Goal: Information Seeking & Learning: Learn about a topic

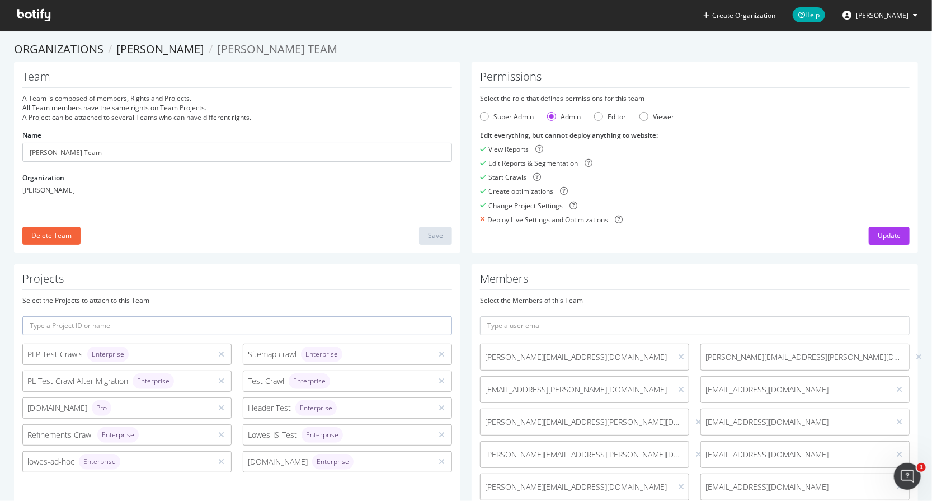
scroll to position [706, 0]
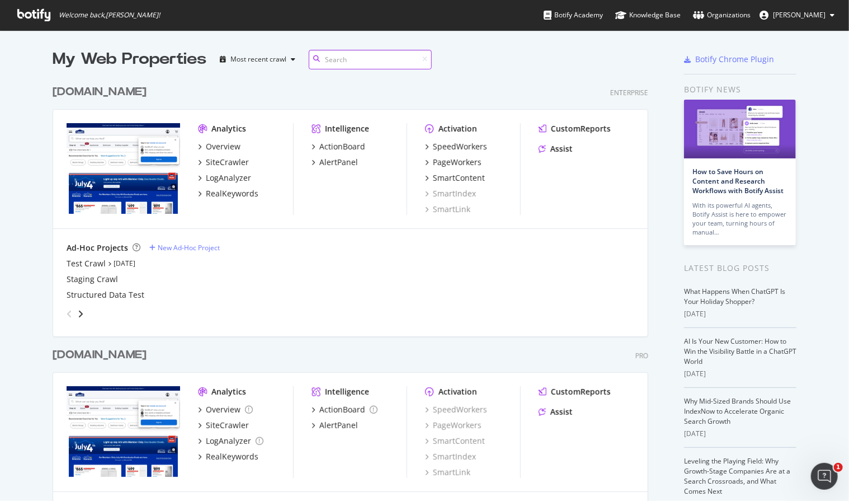
scroll to position [492, 832]
click at [128, 353] on div "[DOMAIN_NAME]" at bounding box center [100, 355] width 94 height 16
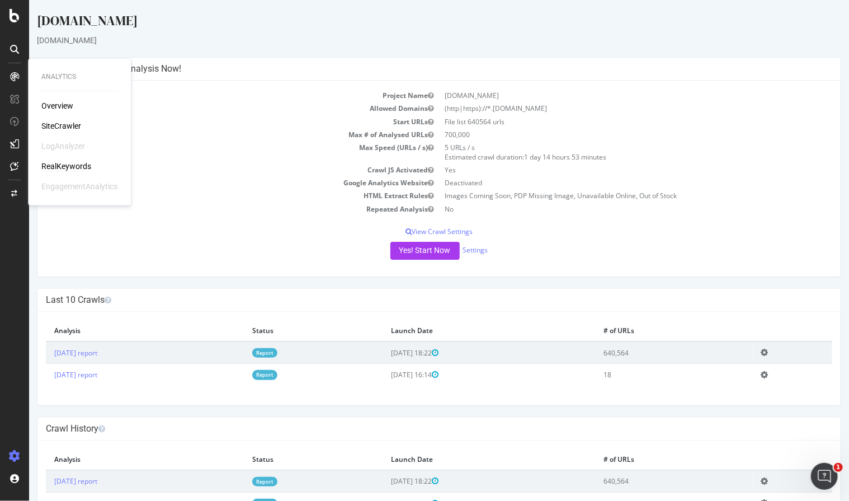
click at [70, 166] on div "RealKeywords" at bounding box center [66, 166] width 50 height 11
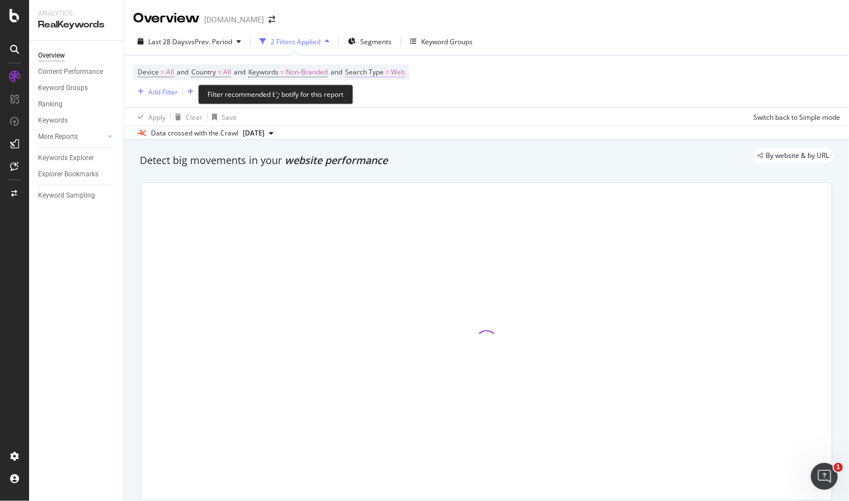
click at [279, 69] on span "Keywords" at bounding box center [263, 72] width 30 height 10
click at [457, 78] on div "Device = All and Country = All and Keywords = Non-Branded and Search Type = Web…" at bounding box center [486, 81] width 707 height 52
click at [324, 70] on span "Non-Branded" at bounding box center [307, 72] width 42 height 16
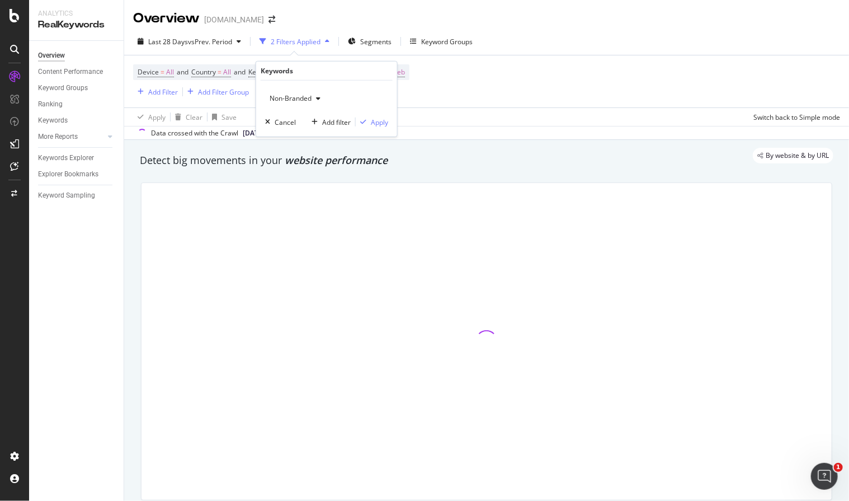
click at [299, 96] on span "Non-Branded" at bounding box center [288, 98] width 46 height 10
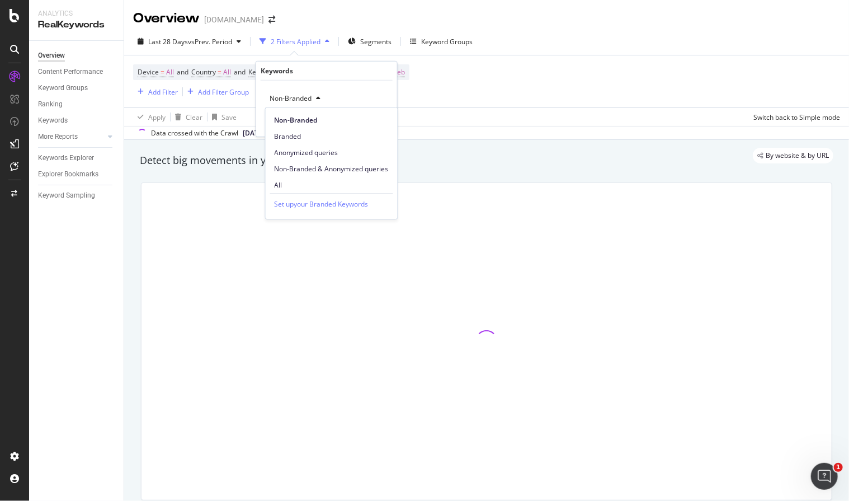
click at [277, 182] on div at bounding box center [486, 341] width 691 height 318
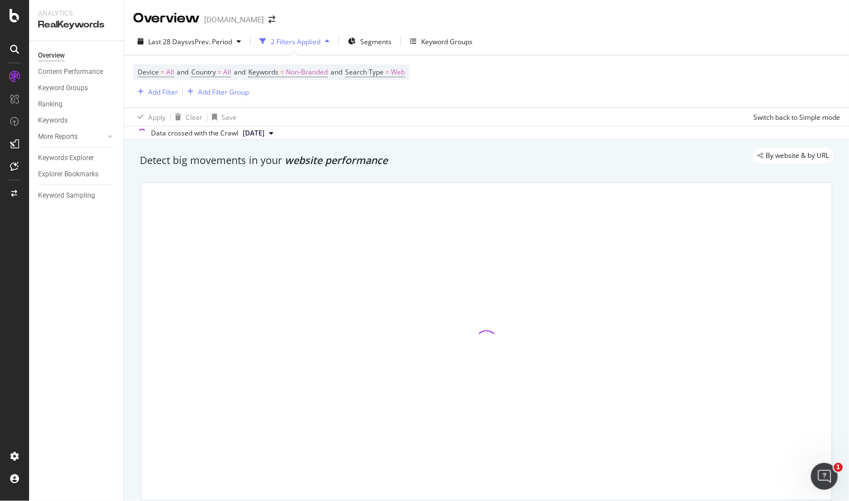
click at [453, 81] on div "Device = All and Country = All and Keywords = Non-Branded and Search Type = Web…" at bounding box center [486, 81] width 707 height 52
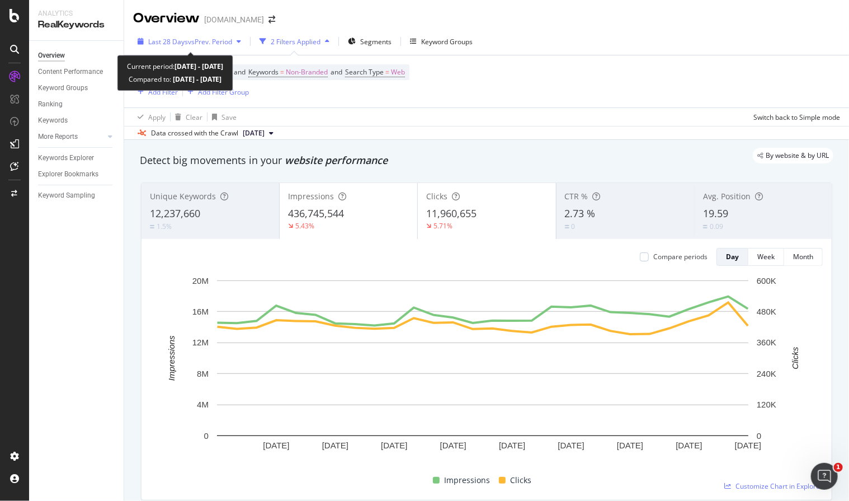
click at [184, 37] on span "Last 28 Days" at bounding box center [168, 42] width 40 height 10
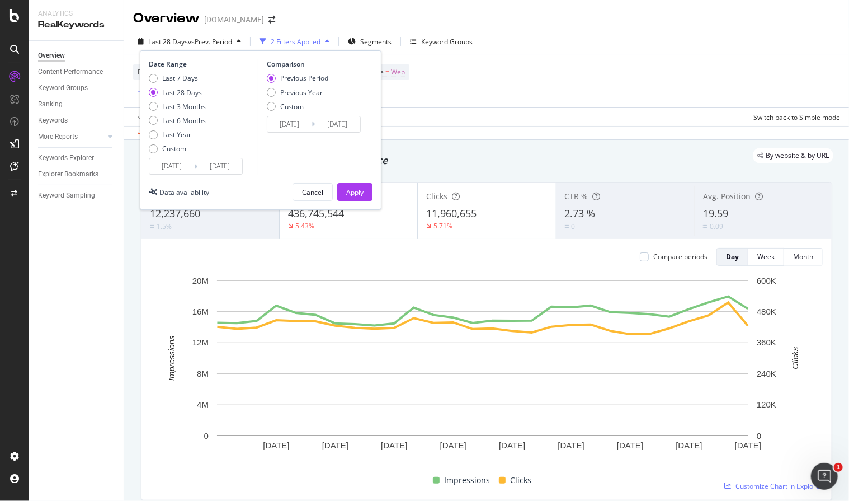
click at [168, 168] on input "2025/08/06" at bounding box center [171, 166] width 45 height 16
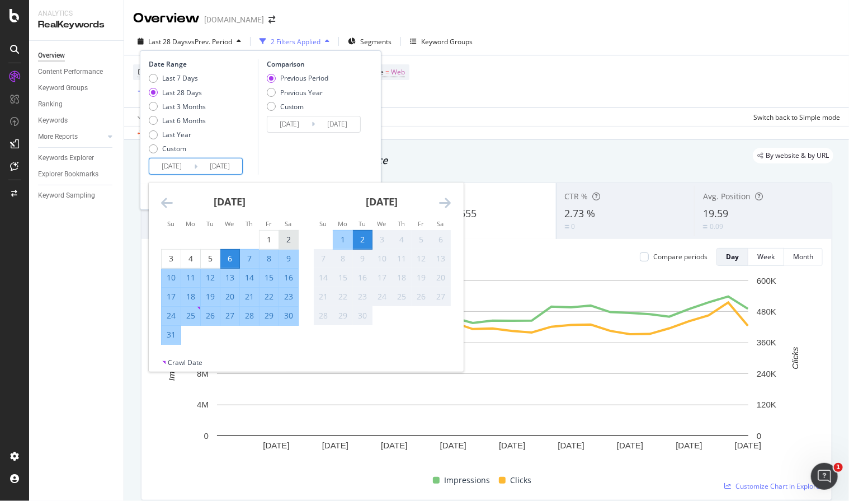
click at [285, 238] on div "2" at bounding box center [288, 239] width 19 height 11
type input "2025/08/02"
type input "2025/07/01"
type input "2025/08/01"
click at [270, 317] on div "29" at bounding box center [269, 315] width 19 height 11
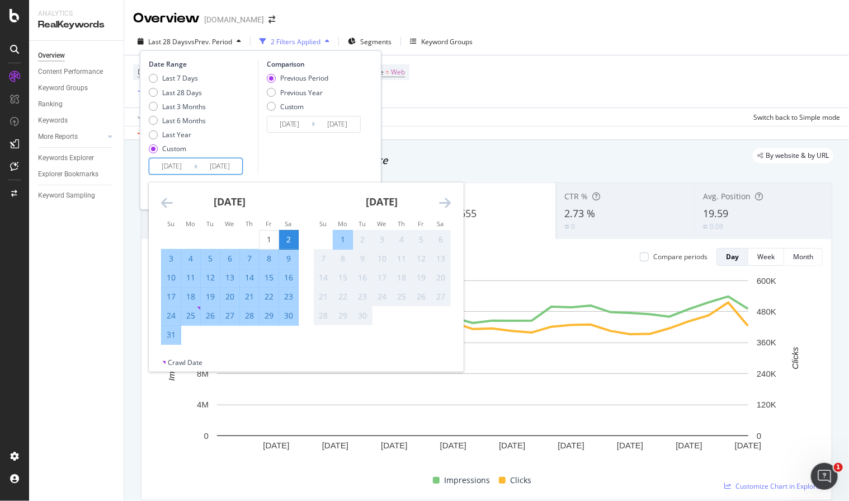
type input "2025/08/29"
type input "2025/07/05"
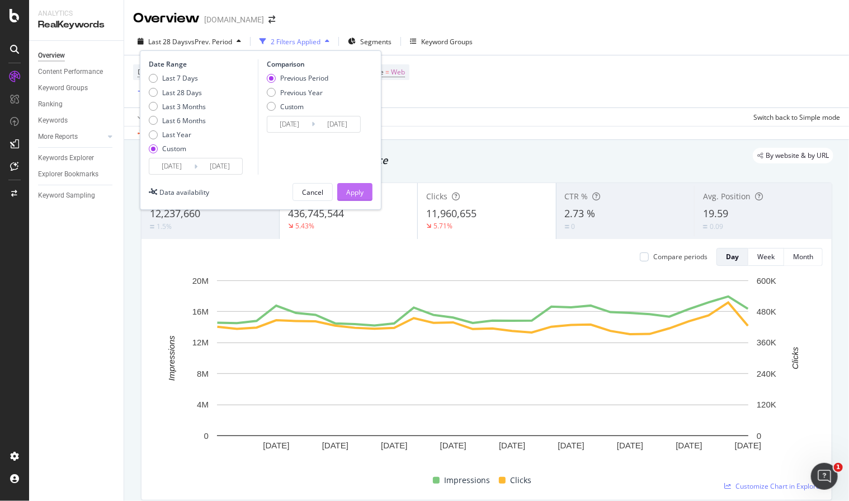
click at [352, 192] on div "Apply" at bounding box center [354, 192] width 17 height 10
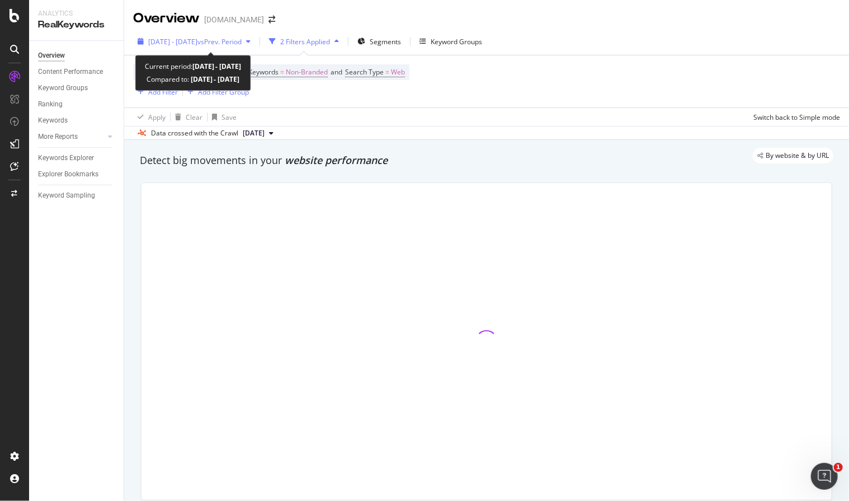
click at [194, 38] on span "[DATE] - [DATE]" at bounding box center [172, 42] width 49 height 10
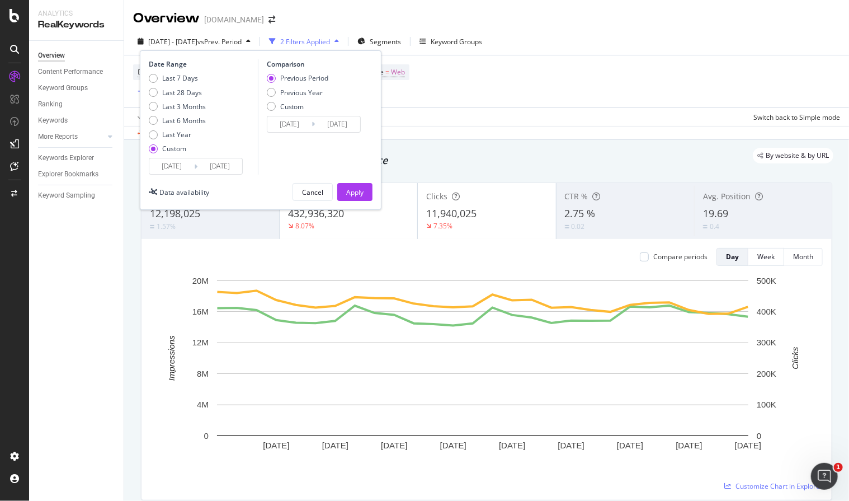
click at [176, 168] on input "2025/08/02" at bounding box center [171, 166] width 45 height 16
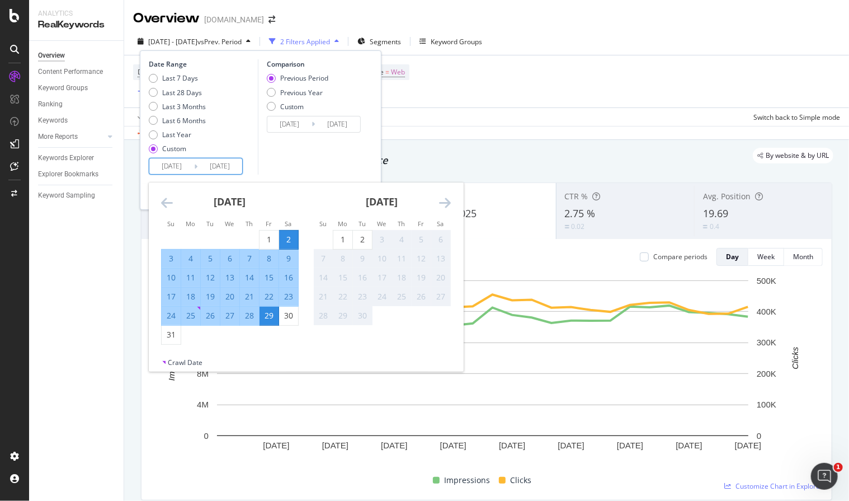
click at [167, 203] on icon "Move backward to switch to the previous month." at bounding box center [167, 202] width 12 height 13
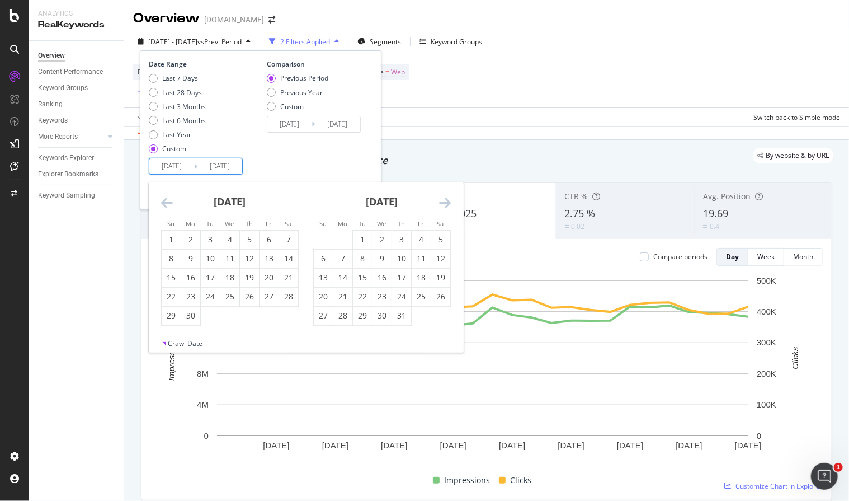
click at [167, 203] on icon "Move backward to switch to the previous month." at bounding box center [167, 202] width 12 height 13
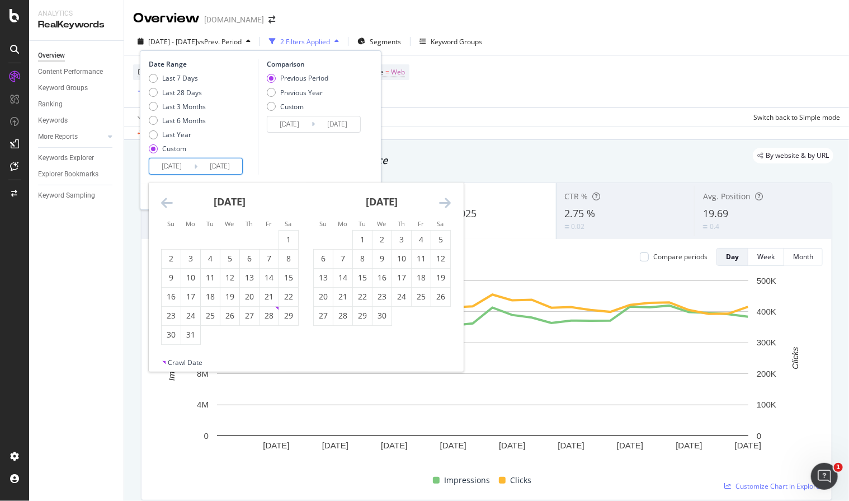
click at [167, 203] on icon "Move backward to switch to the previous month." at bounding box center [167, 202] width 12 height 13
click at [166, 200] on icon "Move backward to switch to the previous month." at bounding box center [167, 202] width 12 height 13
click at [165, 200] on icon "Move backward to switch to the previous month." at bounding box center [167, 202] width 12 height 13
click at [162, 205] on icon "Move backward to switch to the previous month." at bounding box center [167, 202] width 12 height 13
click at [163, 201] on icon "Move backward to switch to the previous month." at bounding box center [167, 202] width 12 height 13
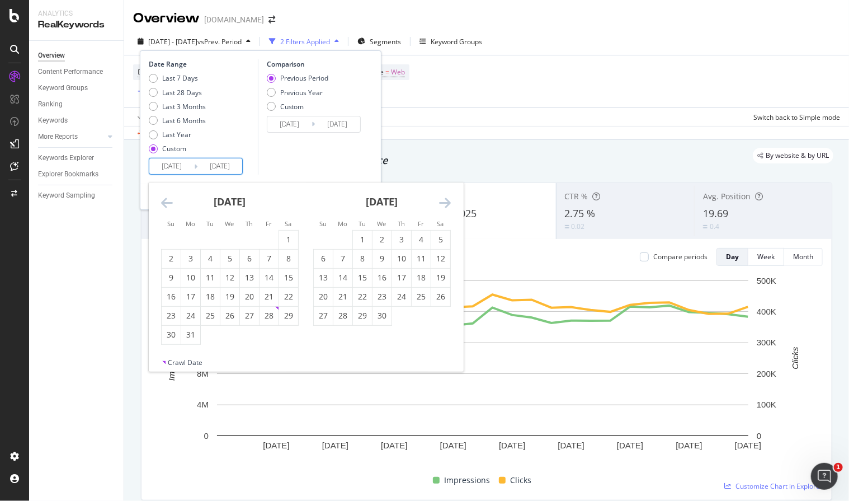
click at [259, 146] on div "Comparison Previous Period Previous Year Custom 2025/07/05 Navigate forward to …" at bounding box center [311, 116] width 106 height 115
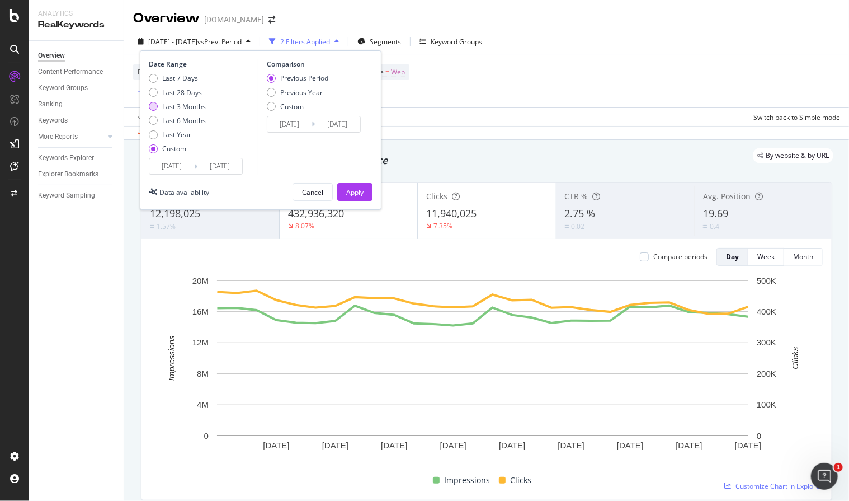
click at [179, 102] on div "Last 3 Months" at bounding box center [184, 107] width 44 height 10
type input "2025/06/03"
type input "2025/09/02"
type input "2025/03/03"
type input "2025/06/02"
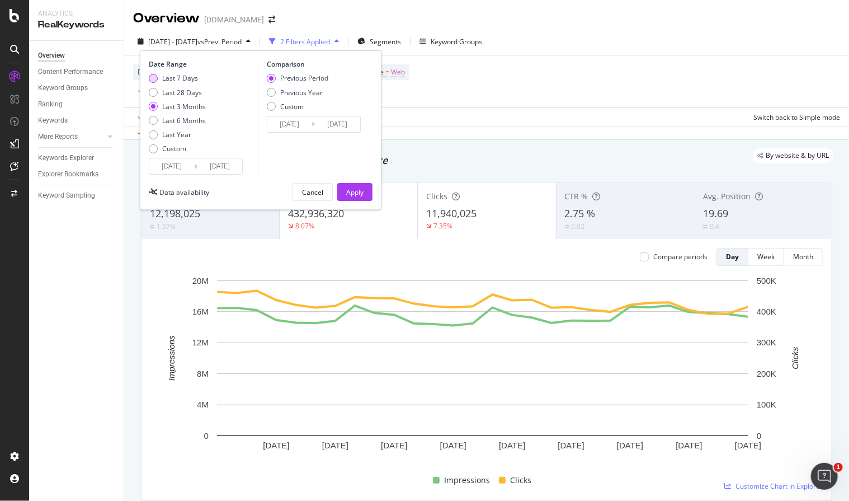
click at [162, 79] on div "Last 7 Days" at bounding box center [180, 78] width 36 height 10
type input "2025/08/27"
type input "2025/08/20"
type input "2025/08/26"
drag, startPoint x: 363, startPoint y: 199, endPoint x: 285, endPoint y: 44, distance: 172.9
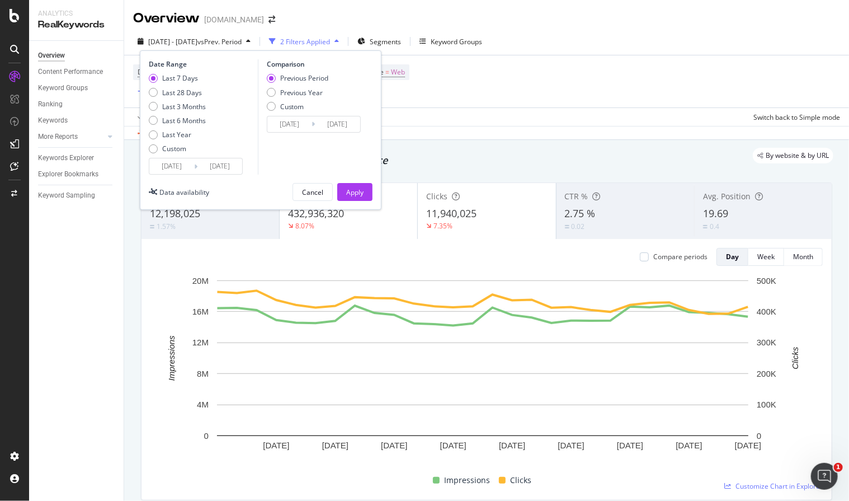
click at [363, 198] on div "Apply" at bounding box center [354, 191] width 17 height 17
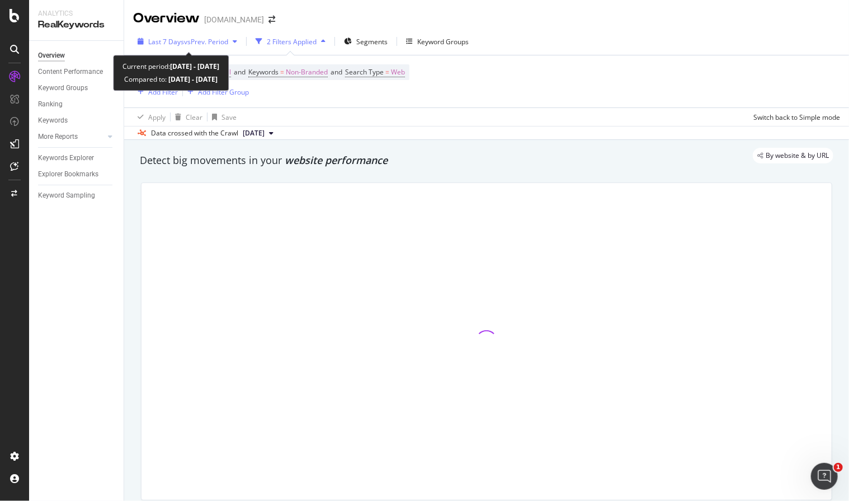
click at [171, 38] on span "Last 7 Days" at bounding box center [166, 42] width 36 height 10
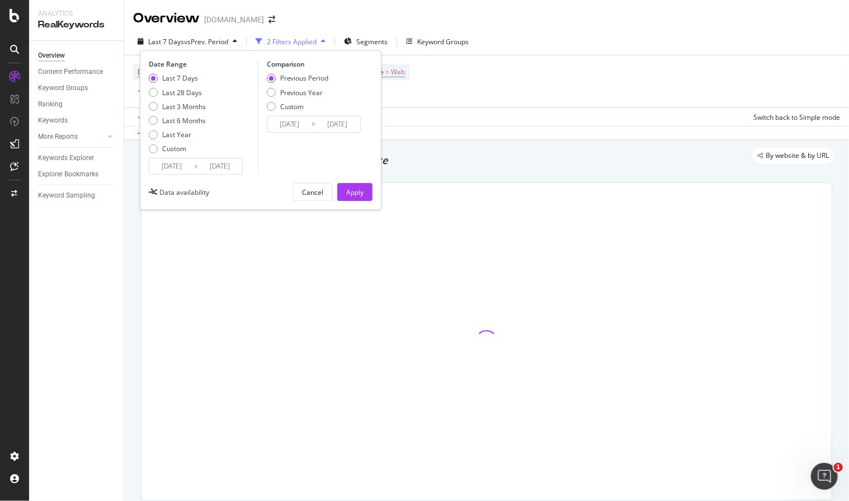
click at [167, 170] on input "2025/08/27" at bounding box center [171, 166] width 45 height 16
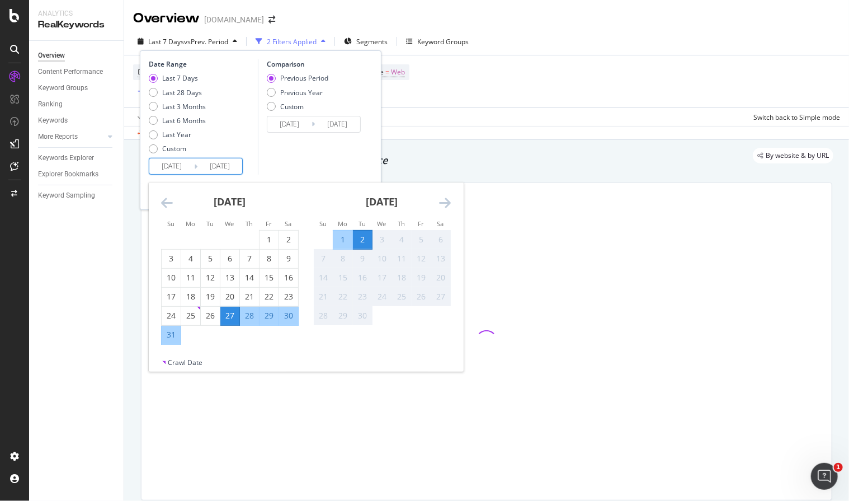
click at [164, 199] on icon "Move backward to switch to the previous month." at bounding box center [167, 202] width 12 height 13
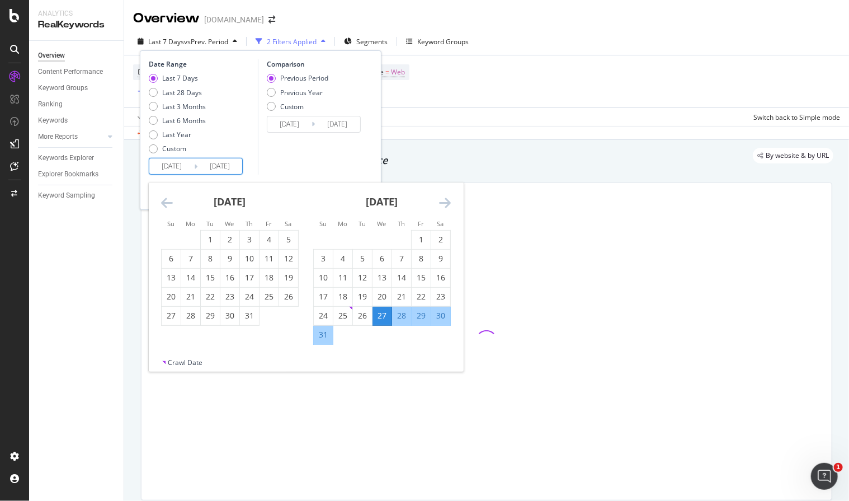
click at [164, 199] on icon "Move backward to switch to the previous month." at bounding box center [167, 202] width 12 height 13
click at [165, 199] on icon "Move backward to switch to the previous month." at bounding box center [167, 202] width 12 height 13
click at [166, 203] on icon "Move backward to switch to the previous month." at bounding box center [167, 202] width 12 height 13
click at [166, 202] on icon "Move backward to switch to the previous month." at bounding box center [167, 202] width 12 height 13
click at [166, 200] on icon "Move backward to switch to the previous month." at bounding box center [167, 202] width 12 height 13
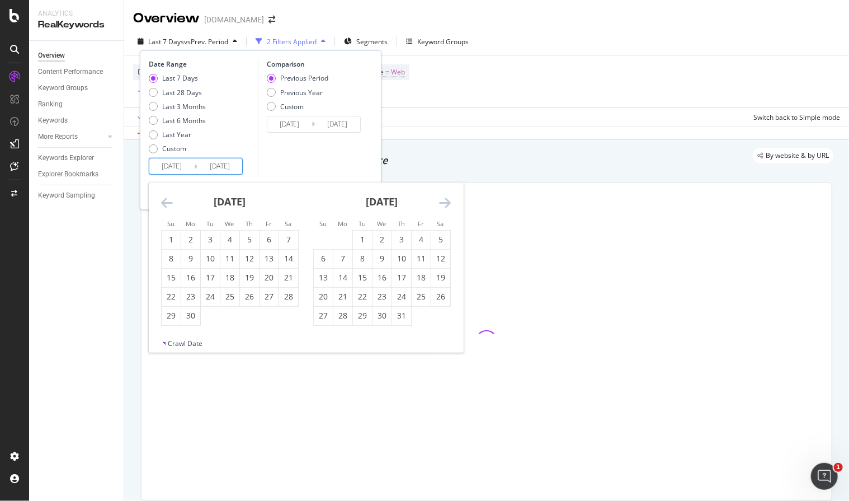
click at [166, 199] on icon "Move backward to switch to the previous month." at bounding box center [167, 202] width 12 height 13
click at [168, 201] on icon "Move backward to switch to the previous month." at bounding box center [167, 202] width 12 height 13
click at [170, 196] on icon "Move backward to switch to the previous month." at bounding box center [167, 202] width 12 height 13
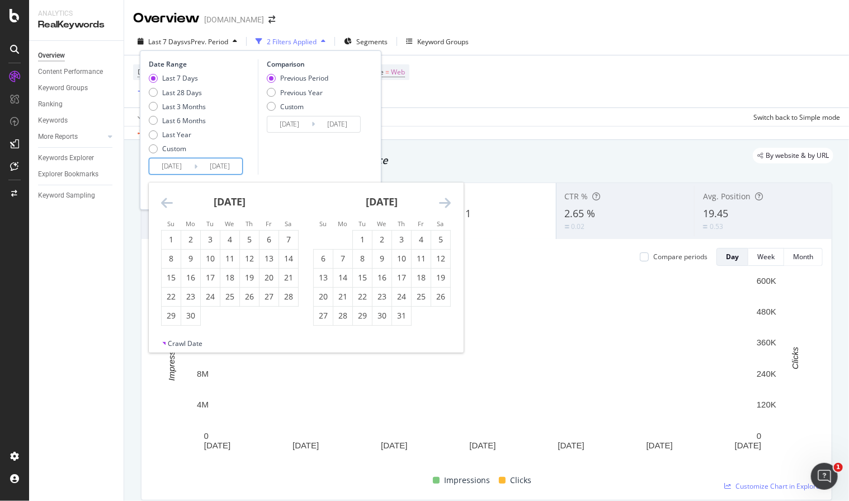
click at [166, 202] on icon "Move backward to switch to the previous month." at bounding box center [167, 202] width 12 height 13
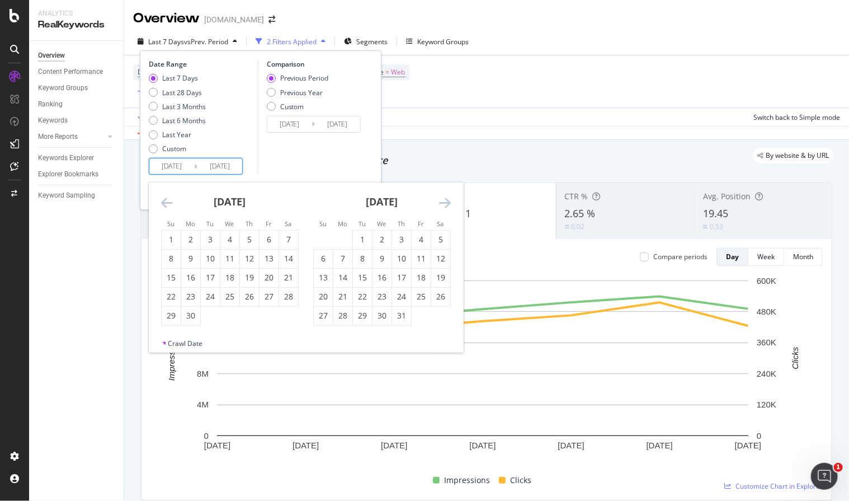
click at [166, 202] on icon "Move backward to switch to the previous month." at bounding box center [167, 202] width 12 height 13
click at [166, 201] on icon "Move backward to switch to the previous month." at bounding box center [167, 202] width 12 height 13
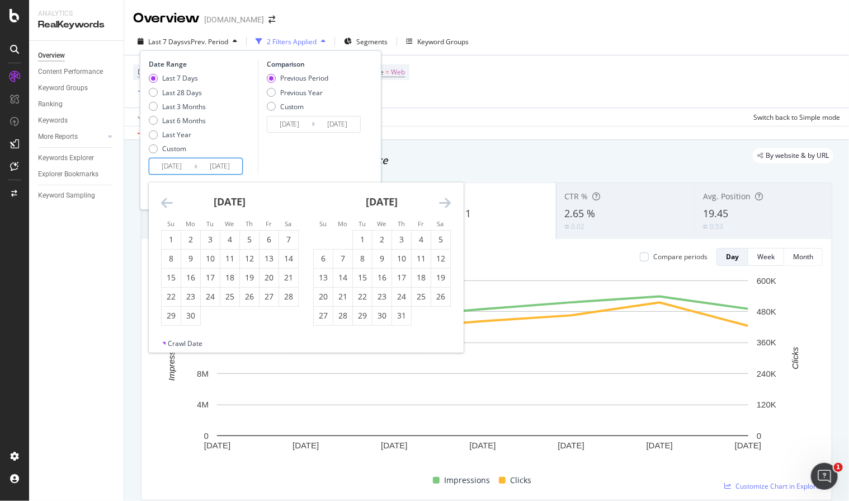
click at [167, 200] on icon "Move backward to switch to the previous month." at bounding box center [167, 202] width 12 height 13
click at [167, 199] on icon "Move backward to switch to the previous month." at bounding box center [167, 202] width 12 height 13
click at [168, 199] on icon "Move backward to switch to the previous month." at bounding box center [167, 202] width 12 height 13
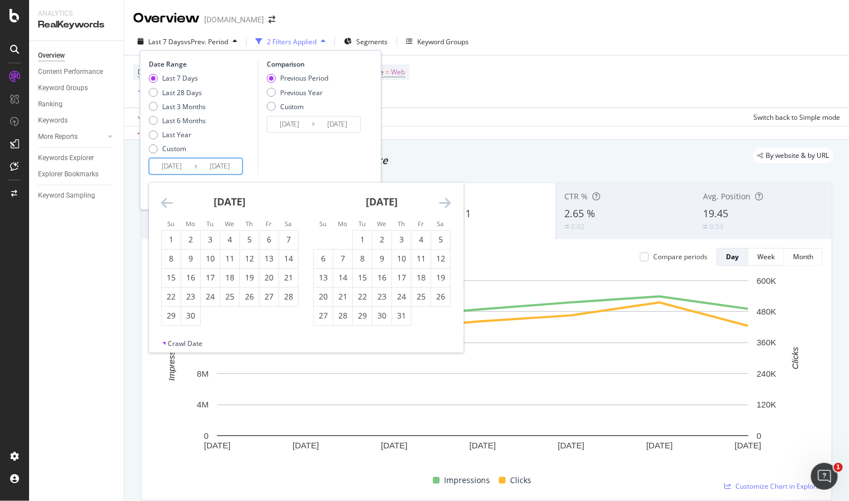
click at [168, 199] on icon "Move backward to switch to the previous month." at bounding box center [167, 202] width 12 height 13
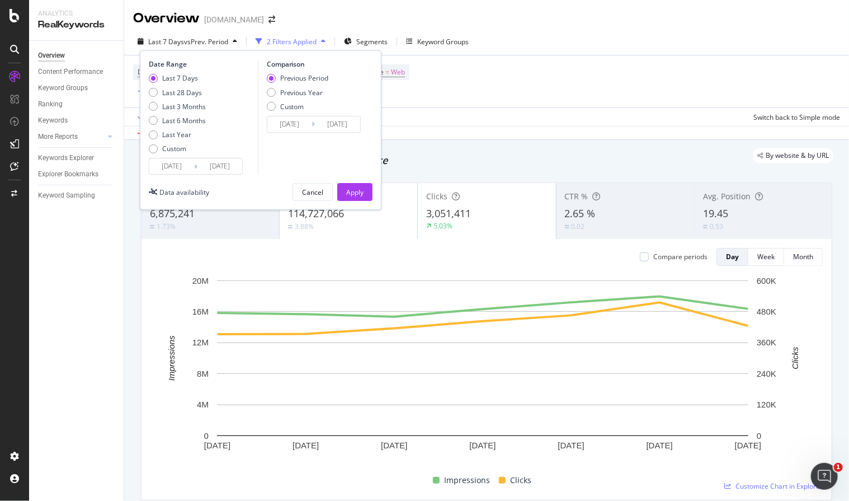
click at [296, 152] on div "Comparison Previous Period Previous Year Custom 2025/08/20 Navigate forward to …" at bounding box center [311, 116] width 106 height 115
click at [47, 62] on div "Overview" at bounding box center [81, 56] width 86 height 16
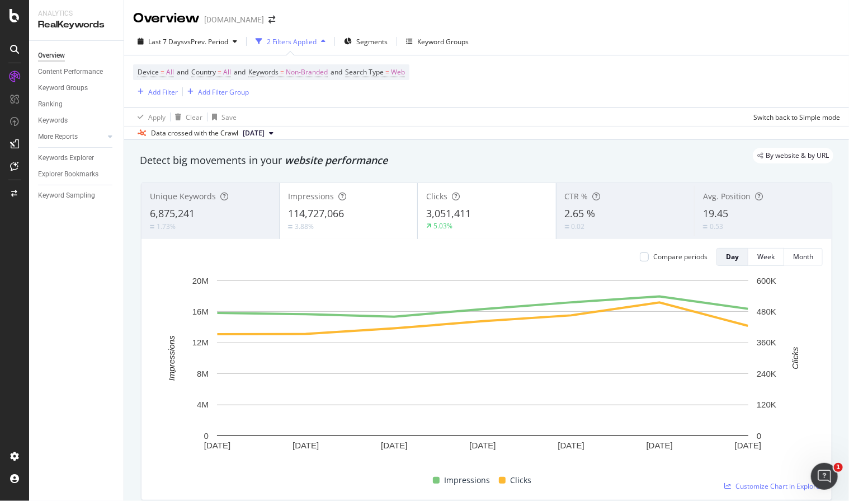
click at [53, 58] on div "Overview" at bounding box center [51, 56] width 27 height 12
click at [47, 102] on div "Ranking" at bounding box center [50, 104] width 25 height 12
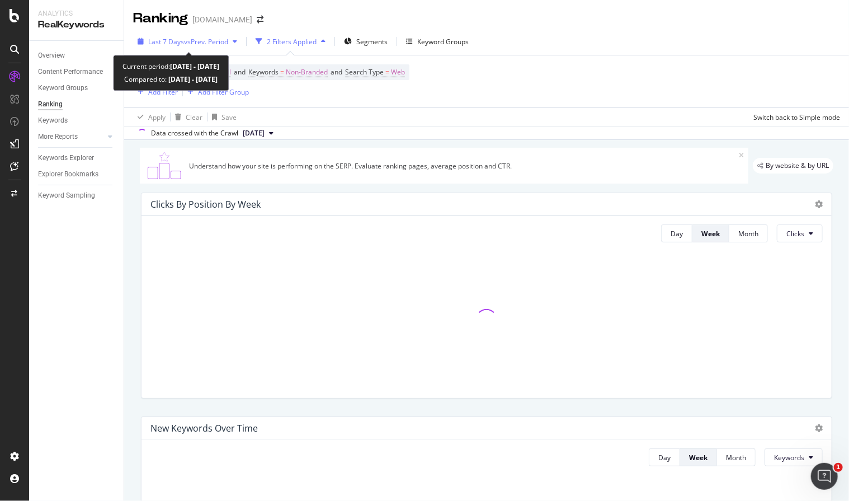
click at [179, 41] on span "Last 7 Days" at bounding box center [166, 42] width 36 height 10
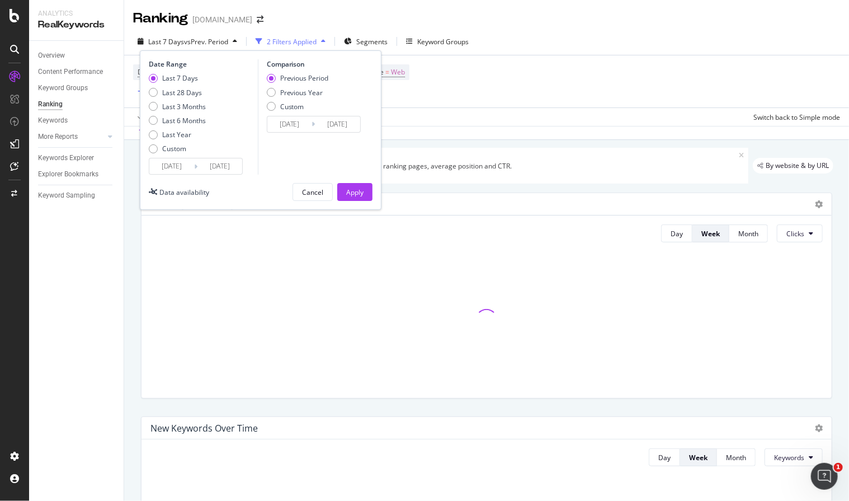
click at [159, 167] on input "2025/08/27" at bounding box center [171, 166] width 45 height 16
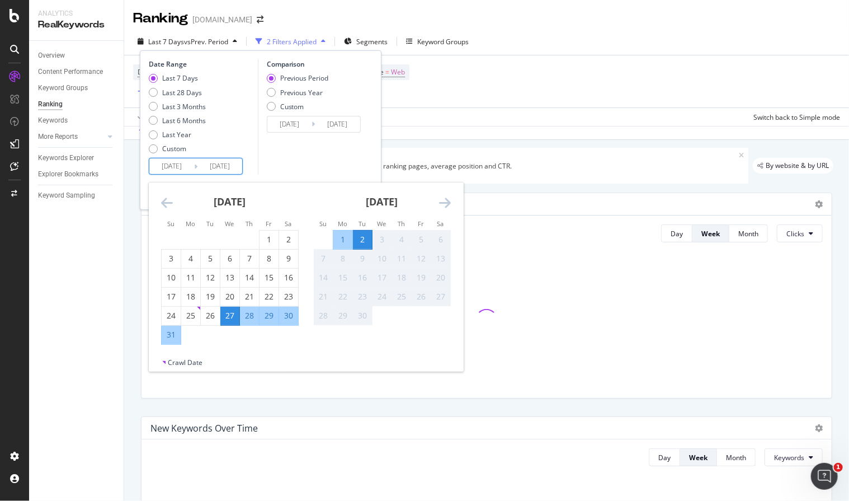
click at [170, 204] on icon "Move backward to switch to the previous month." at bounding box center [167, 202] width 12 height 13
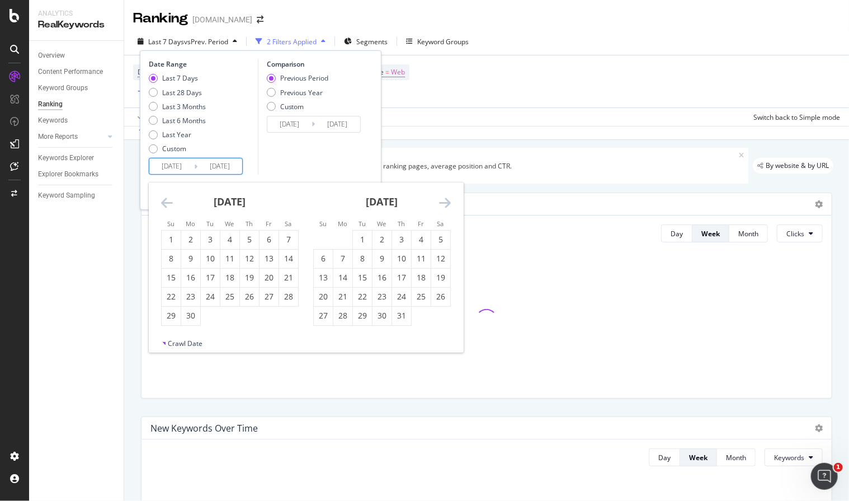
click at [170, 204] on icon "Move backward to switch to the previous month." at bounding box center [167, 202] width 12 height 13
click at [170, 203] on icon "Move backward to switch to the previous month." at bounding box center [167, 202] width 12 height 13
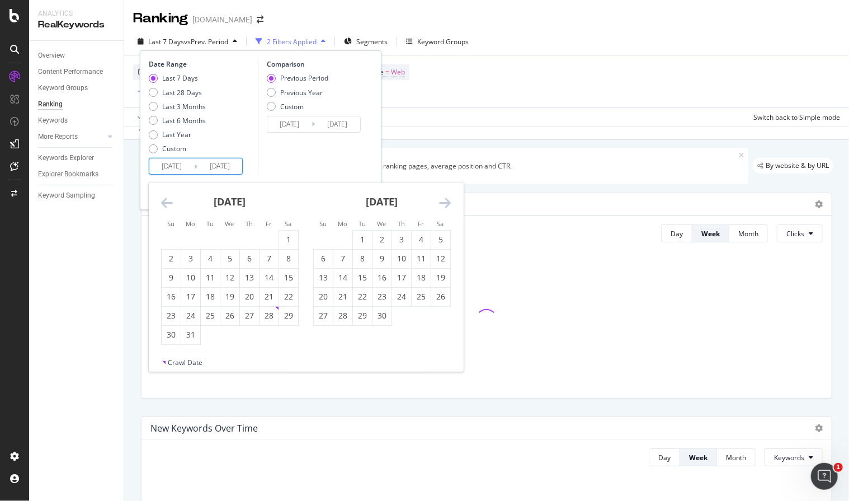
click at [170, 203] on icon "Move backward to switch to the previous month." at bounding box center [167, 202] width 12 height 13
click at [169, 203] on icon "Move backward to switch to the previous month." at bounding box center [167, 202] width 12 height 13
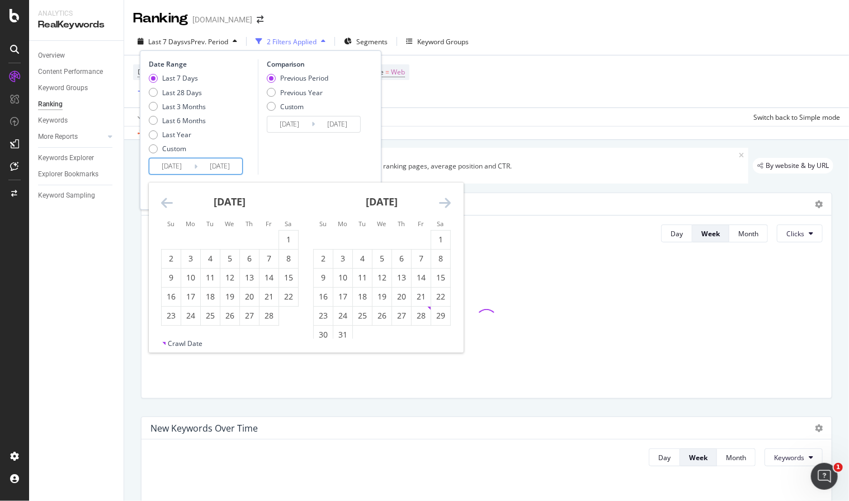
click at [168, 203] on icon "Move backward to switch to the previous month." at bounding box center [167, 202] width 12 height 13
click at [164, 203] on icon "Move backward to switch to the previous month." at bounding box center [167, 202] width 12 height 13
click at [170, 196] on icon "Move backward to switch to the previous month." at bounding box center [167, 202] width 12 height 13
click at [171, 199] on icon "Move backward to switch to the previous month." at bounding box center [167, 202] width 12 height 13
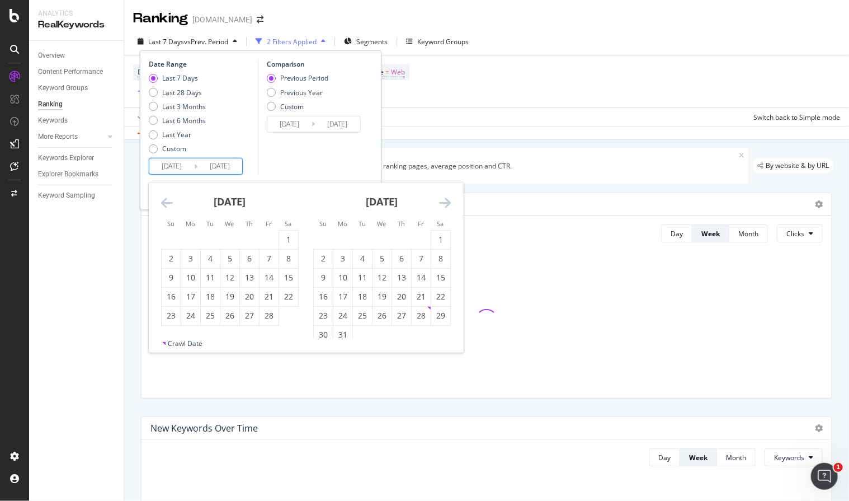
drag, startPoint x: 168, startPoint y: 211, endPoint x: 168, endPoint y: 204, distance: 7.3
click at [167, 211] on div "February 2025" at bounding box center [230, 206] width 138 height 48
click at [170, 204] on icon "Move backward to switch to the previous month." at bounding box center [167, 202] width 12 height 13
click at [168, 203] on icon "Move backward to switch to the previous month." at bounding box center [167, 202] width 12 height 13
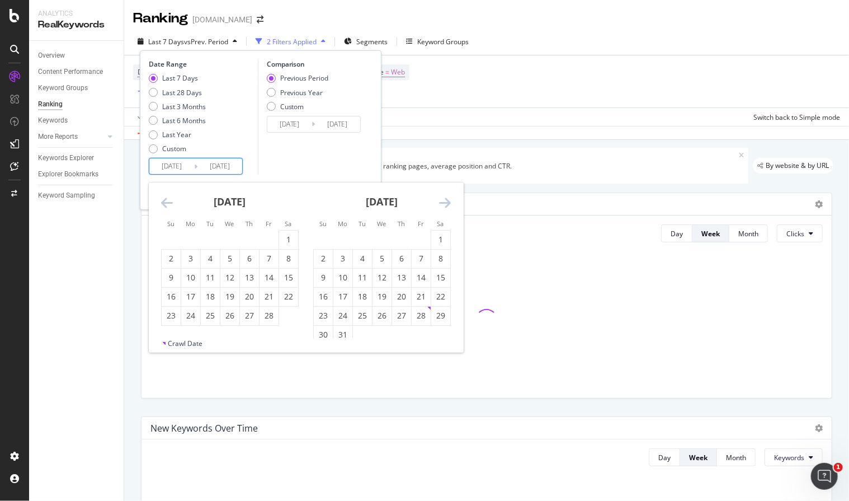
click at [167, 202] on icon "Move backward to switch to the previous month." at bounding box center [167, 202] width 12 height 13
click at [167, 201] on icon "Move backward to switch to the previous month." at bounding box center [167, 202] width 12 height 13
click at [577, 72] on div "Device = All and Country = All and Keywords = Non-Branded and Search Type = Web…" at bounding box center [486, 81] width 707 height 52
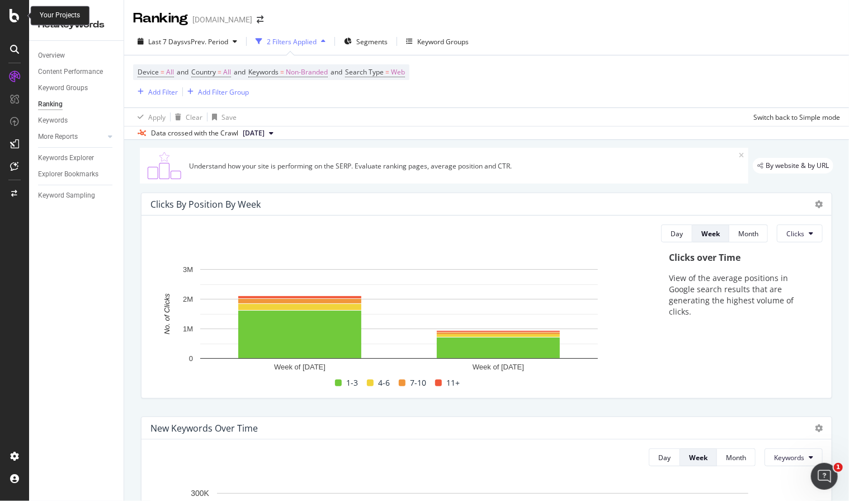
click at [18, 15] on icon at bounding box center [15, 15] width 10 height 13
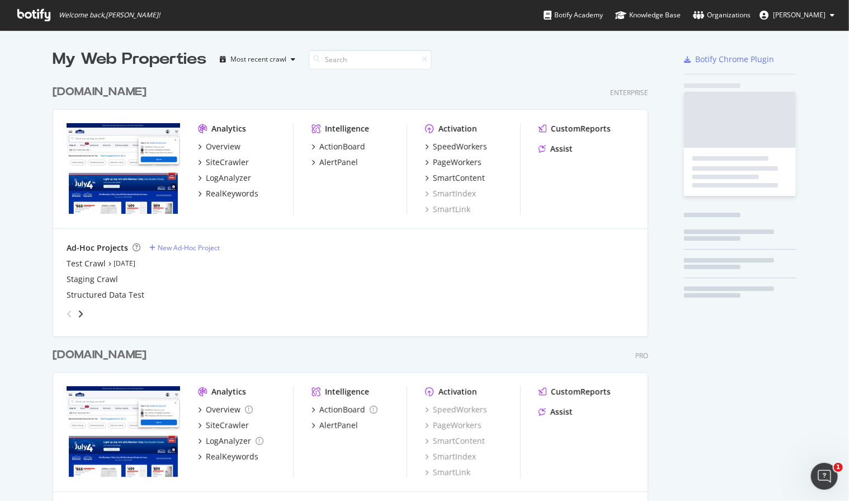
scroll to position [492, 832]
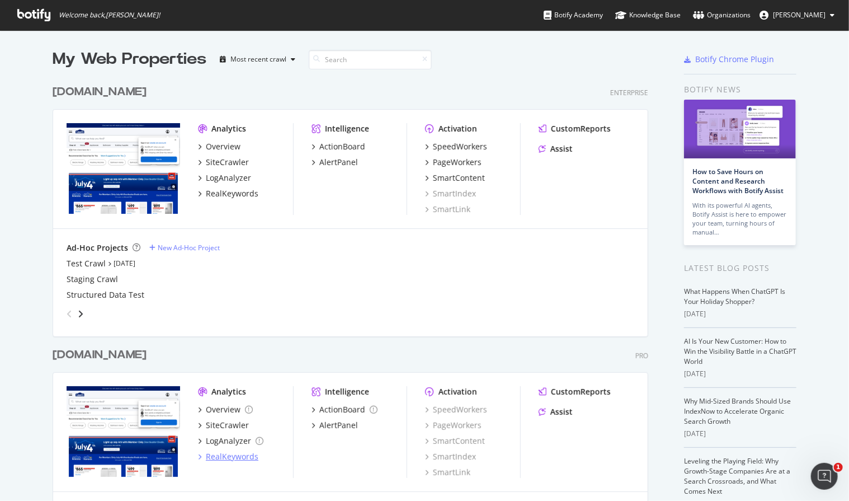
click at [224, 458] on div "RealKeywords" at bounding box center [232, 456] width 53 height 11
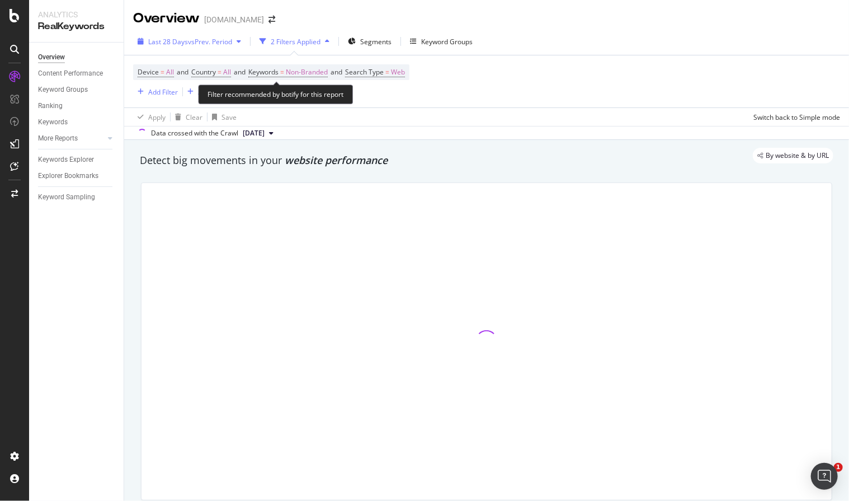
click at [214, 39] on span "vs Prev. Period" at bounding box center [210, 42] width 44 height 10
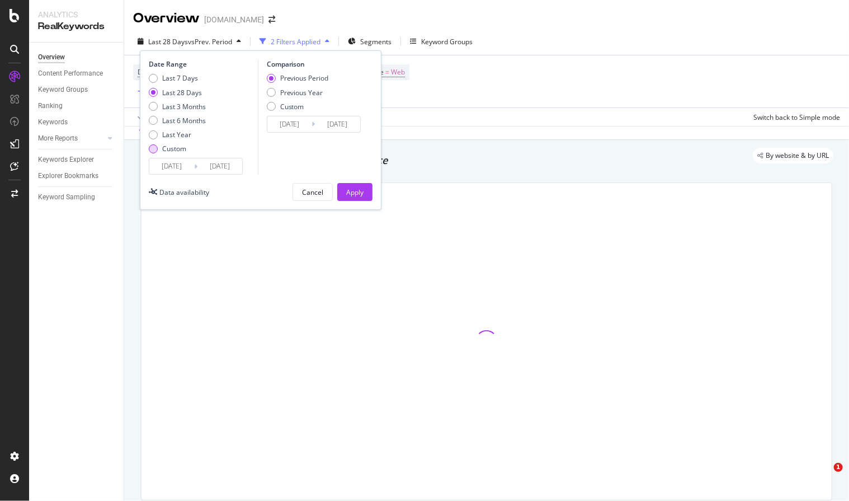
click at [166, 167] on input "[DATE]" at bounding box center [171, 166] width 45 height 16
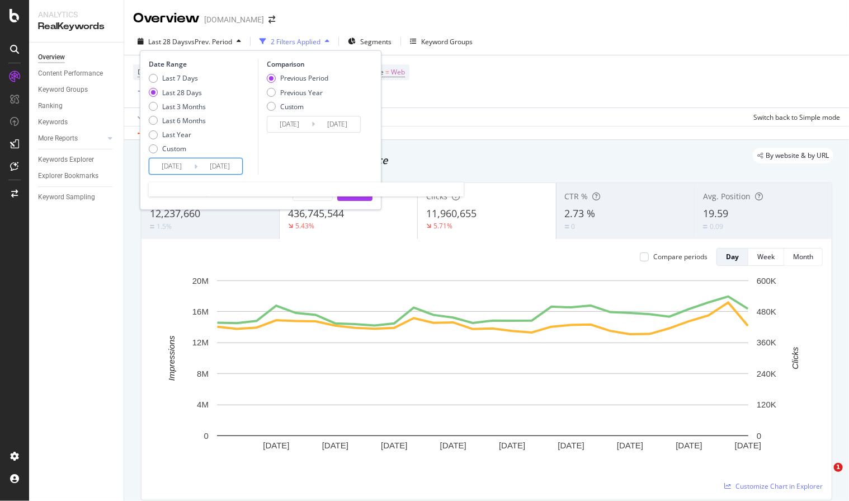
click at [166, 164] on input "[DATE]" at bounding box center [171, 166] width 45 height 16
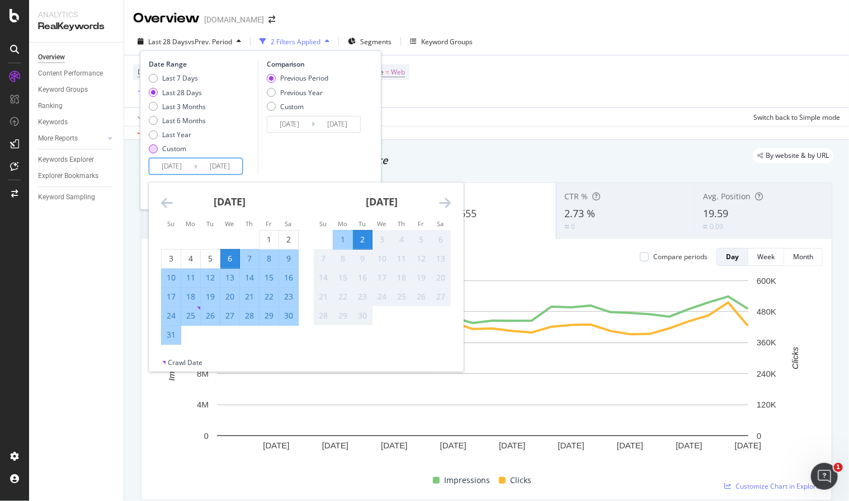
click at [154, 150] on div "Custom" at bounding box center [153, 148] width 9 height 9
click at [154, 146] on div "Custom" at bounding box center [153, 148] width 9 height 9
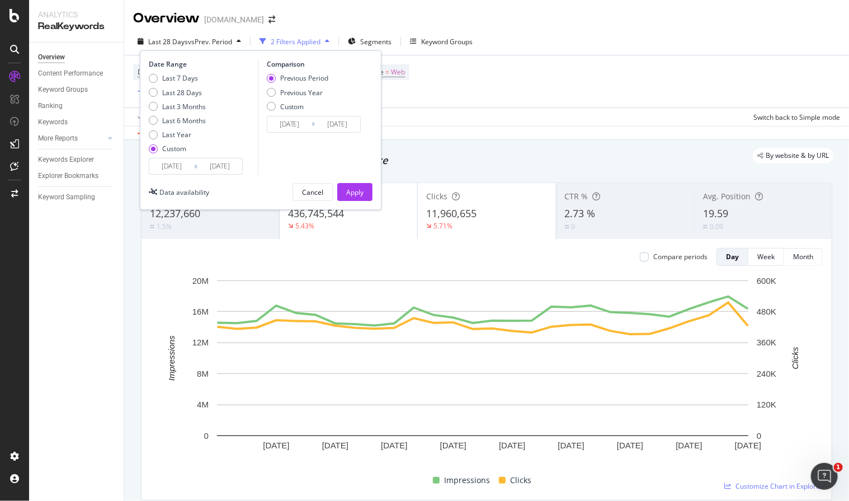
click at [167, 164] on input "2025/08/06" at bounding box center [171, 166] width 45 height 16
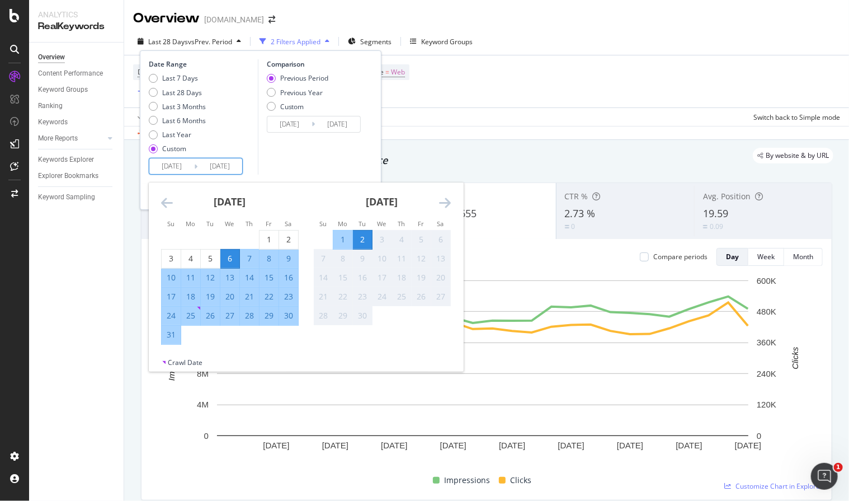
click at [168, 199] on icon "Move backward to switch to the previous month." at bounding box center [167, 202] width 12 height 13
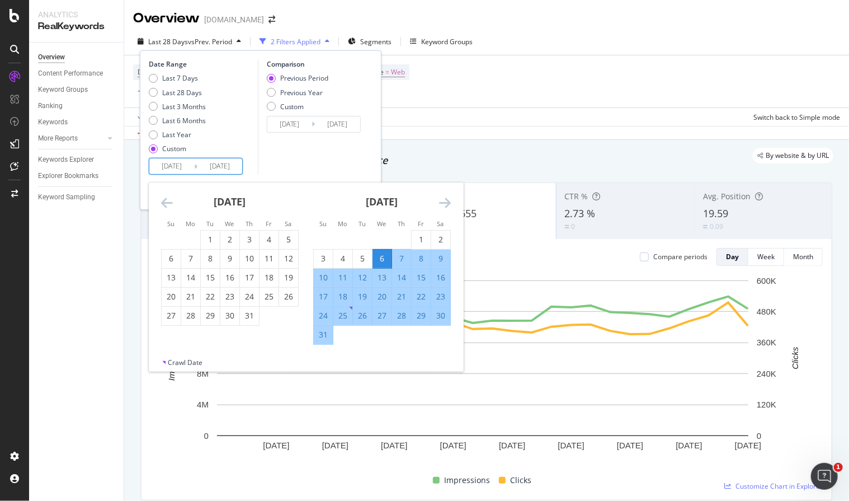
click at [168, 199] on icon "Move backward to switch to the previous month." at bounding box center [167, 202] width 12 height 13
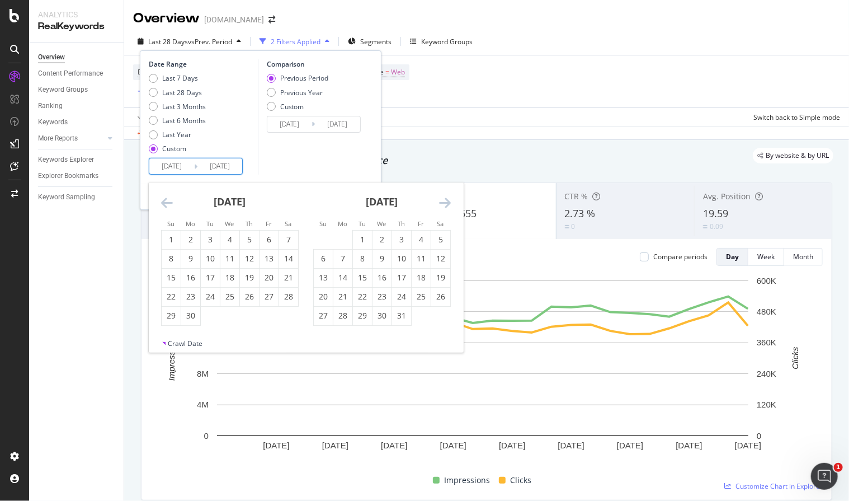
click at [168, 199] on icon "Move backward to switch to the previous month." at bounding box center [167, 202] width 12 height 13
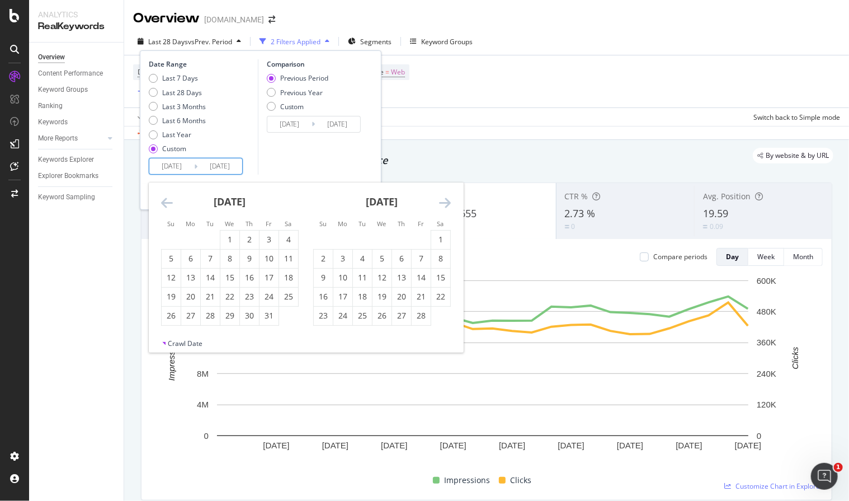
click at [169, 199] on icon "Move backward to switch to the previous month." at bounding box center [167, 202] width 12 height 13
click at [170, 199] on icon "Move backward to switch to the previous month." at bounding box center [167, 202] width 12 height 13
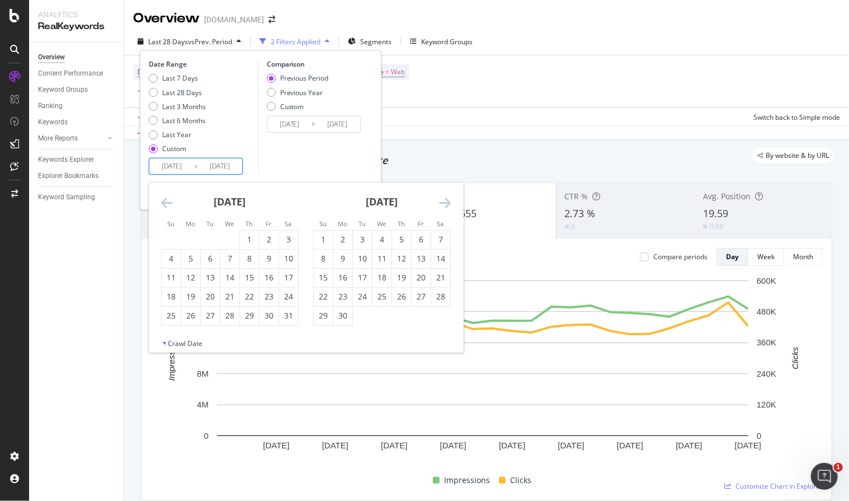
click at [170, 199] on icon "Move backward to switch to the previous month." at bounding box center [167, 202] width 12 height 13
click at [446, 198] on icon "Move forward to switch to the next month." at bounding box center [445, 202] width 12 height 13
click at [293, 235] on div "3" at bounding box center [288, 239] width 19 height 11
type input "2024/08/03"
type input "2023/07/04"
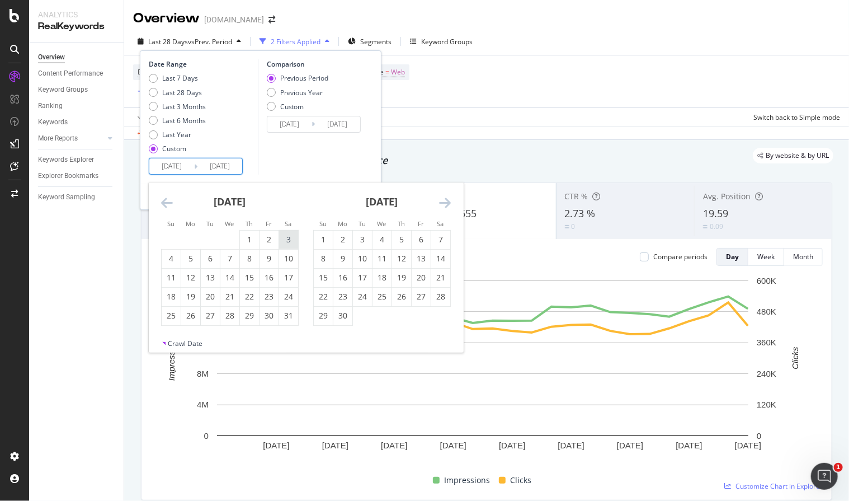
type input "2024/08/02"
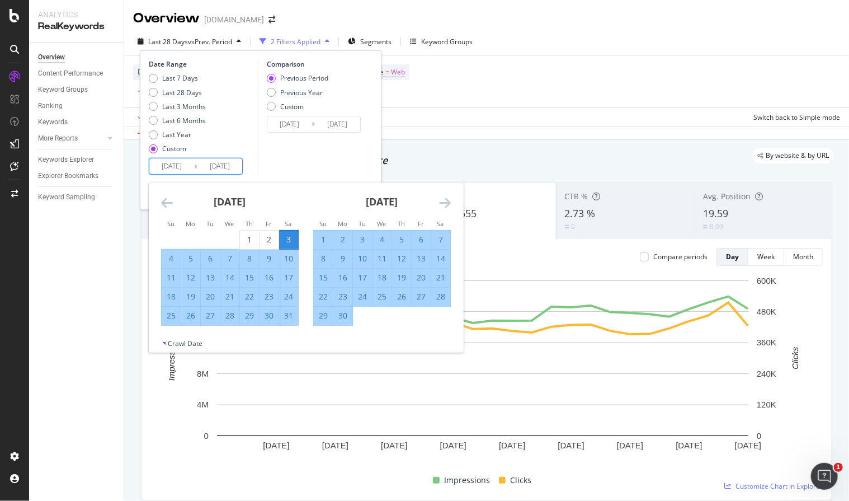
click at [270, 314] on div "30" at bounding box center [269, 315] width 19 height 11
type input "2024/08/30"
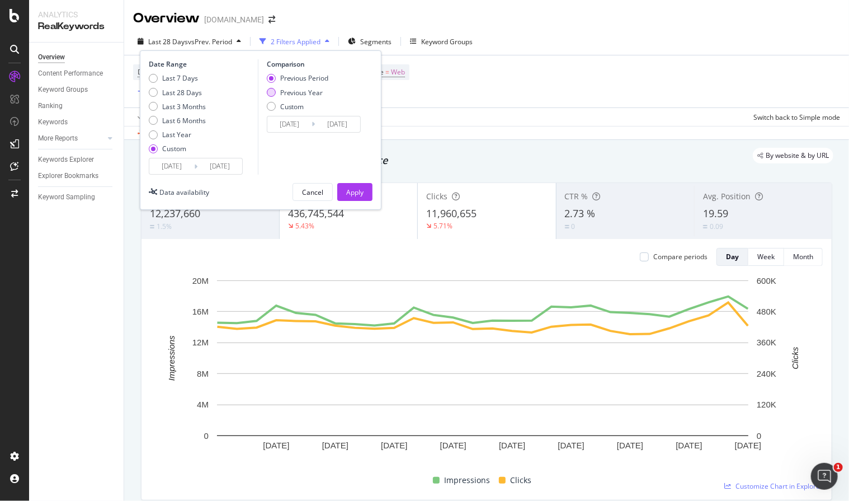
click at [275, 91] on div "Previous Year" at bounding box center [298, 93] width 62 height 10
type input "2023/08/05"
type input "2023/09/01"
click at [342, 190] on button "Apply" at bounding box center [354, 192] width 35 height 18
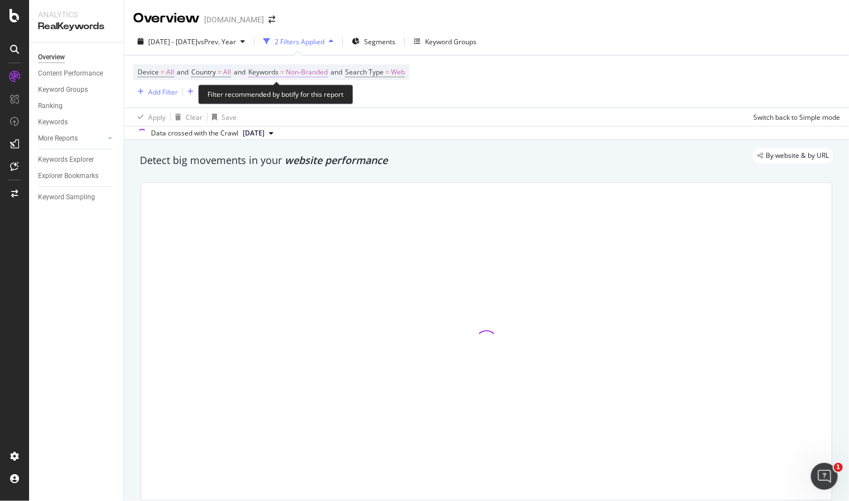
click at [275, 70] on span "Keywords" at bounding box center [263, 72] width 30 height 10
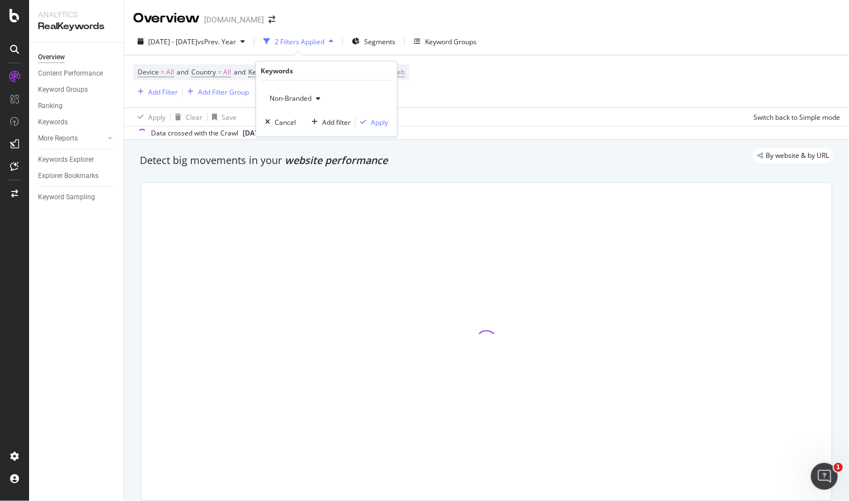
click at [279, 96] on span "Non-Branded" at bounding box center [288, 98] width 46 height 10
click at [275, 183] on div at bounding box center [487, 341] width 690 height 317
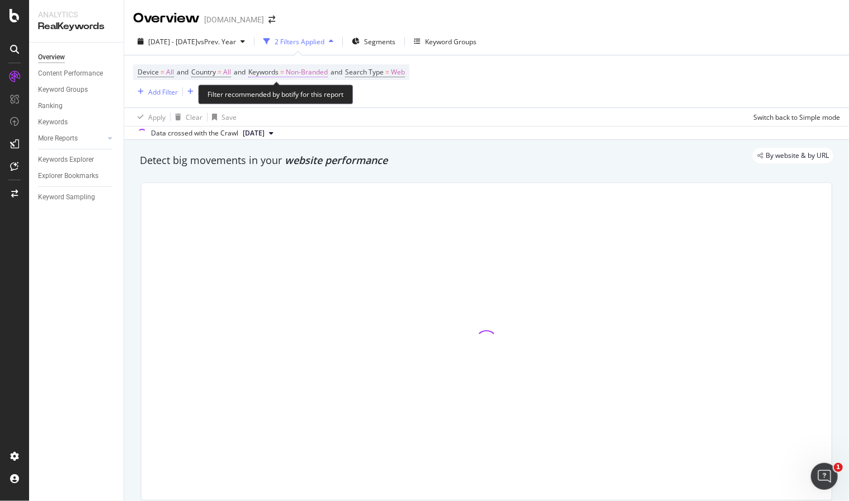
click at [271, 71] on span "Keywords" at bounding box center [263, 72] width 30 height 10
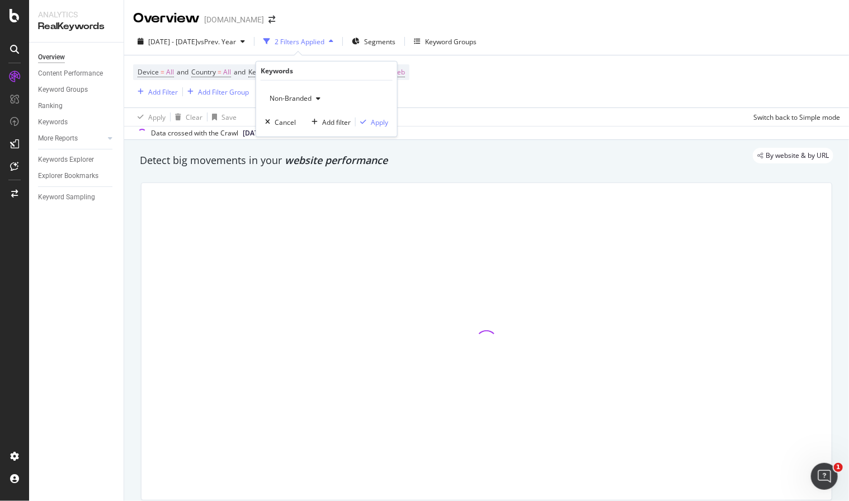
click at [280, 99] on span "Non-Branded" at bounding box center [288, 98] width 46 height 10
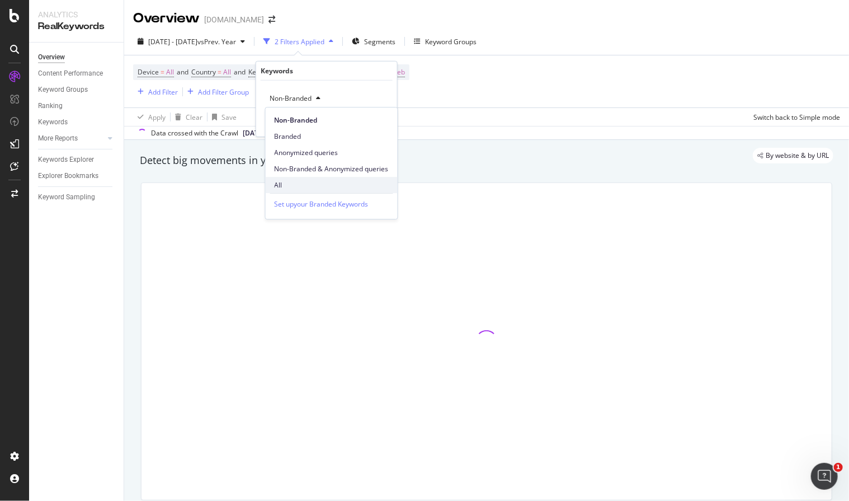
click at [279, 181] on span "All" at bounding box center [332, 185] width 114 height 10
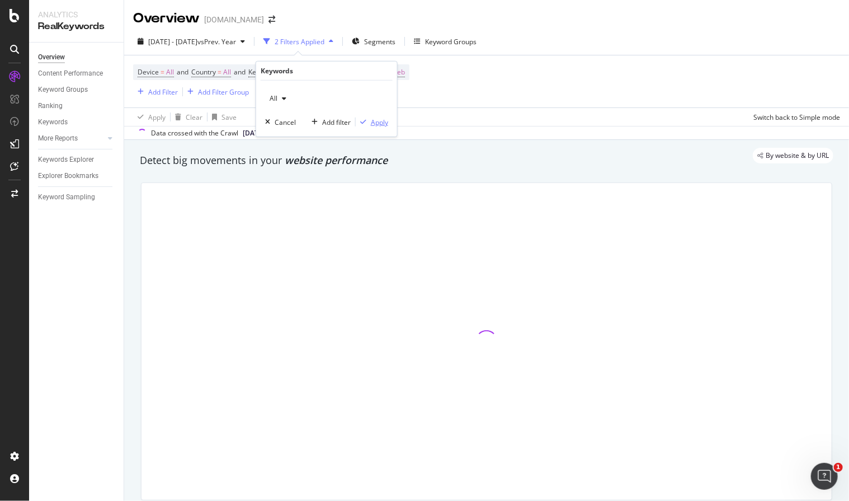
click at [383, 119] on div "Apply" at bounding box center [379, 122] width 17 height 10
click at [427, 93] on div "Device = All and Country = All and Keywords = All and Search Type = Web Add Fil…" at bounding box center [486, 81] width 707 height 52
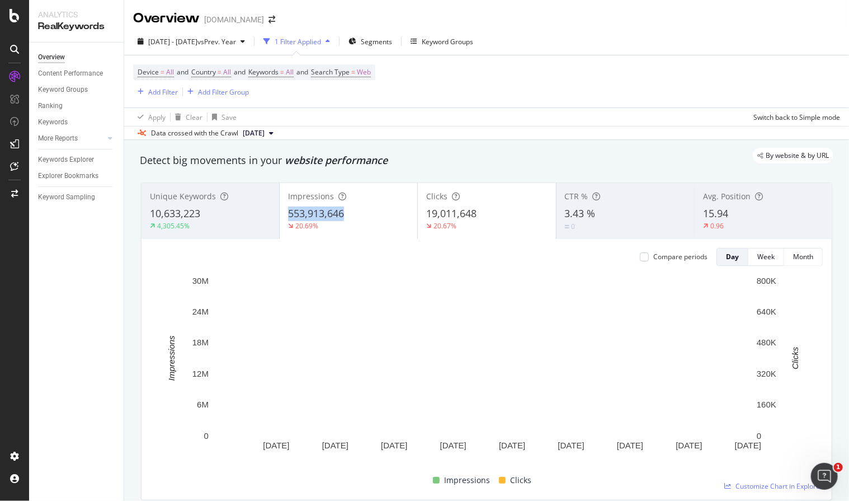
drag, startPoint x: 283, startPoint y: 217, endPoint x: 342, endPoint y: 215, distance: 58.8
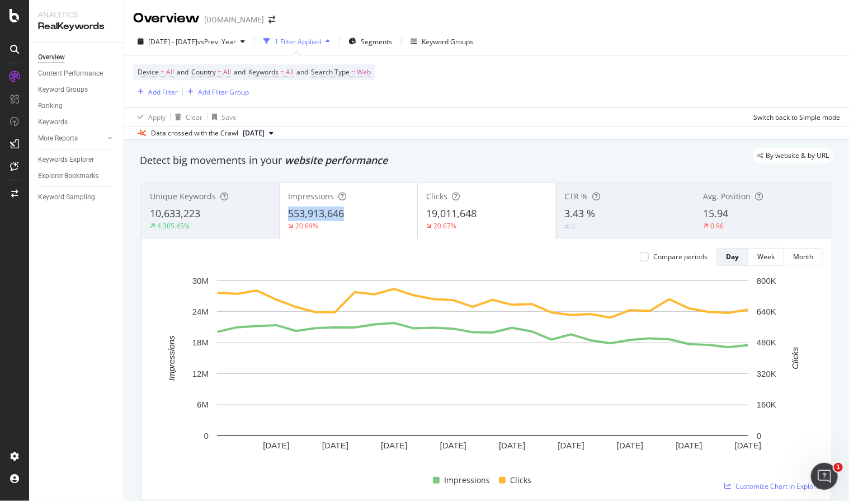
click at [342, 215] on div "Impressions 553,913,646 20.69%" at bounding box center [349, 211] width 138 height 50
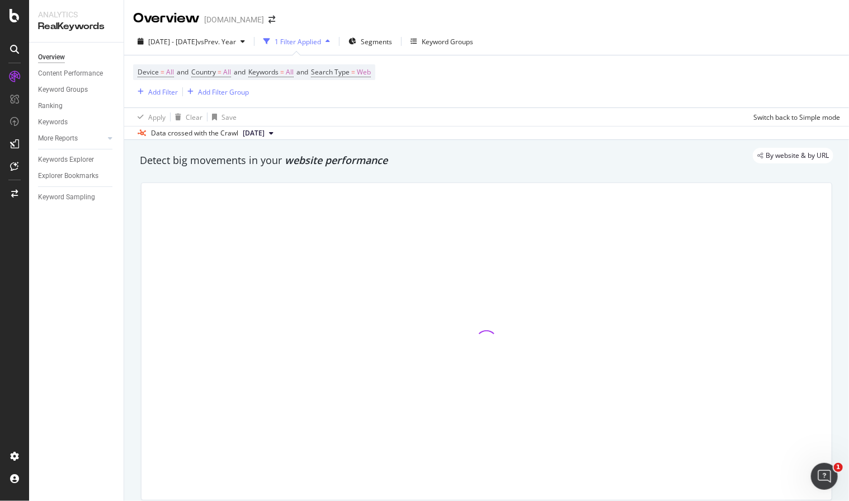
click at [392, 123] on div "Apply Clear Save Switch back to Simple mode" at bounding box center [486, 116] width 725 height 18
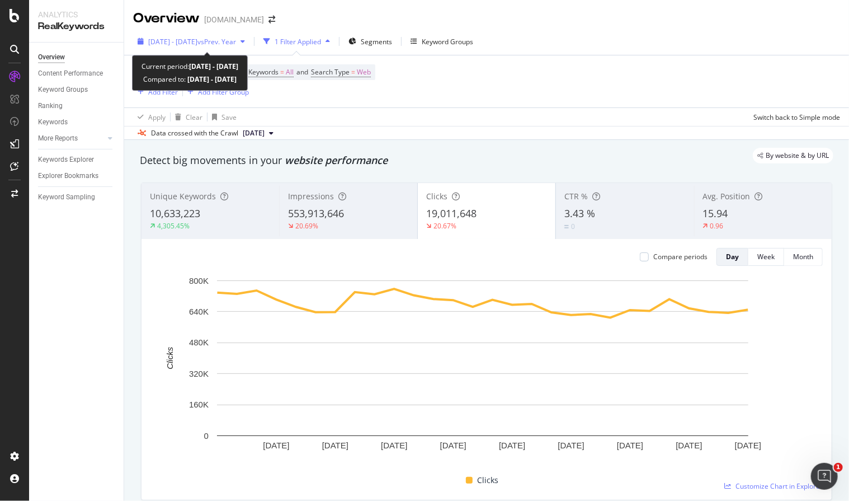
click at [197, 40] on span "[DATE] - [DATE]" at bounding box center [172, 42] width 49 height 10
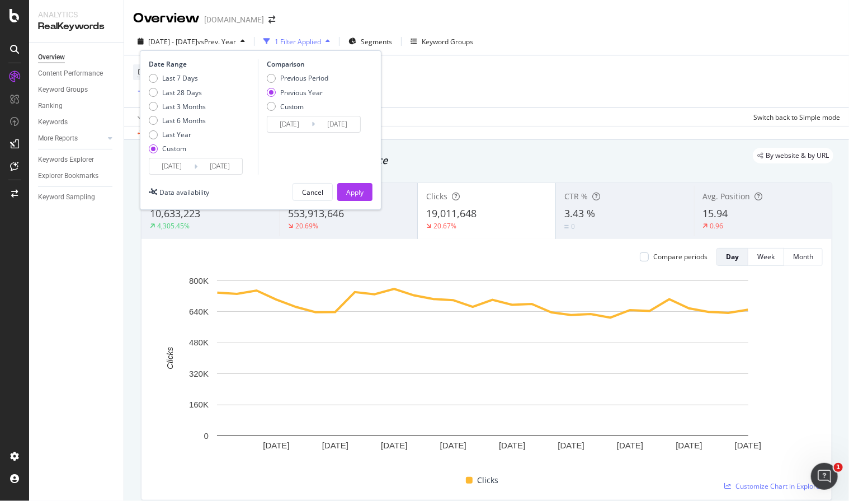
click at [312, 187] on div "Cancel" at bounding box center [312, 192] width 21 height 16
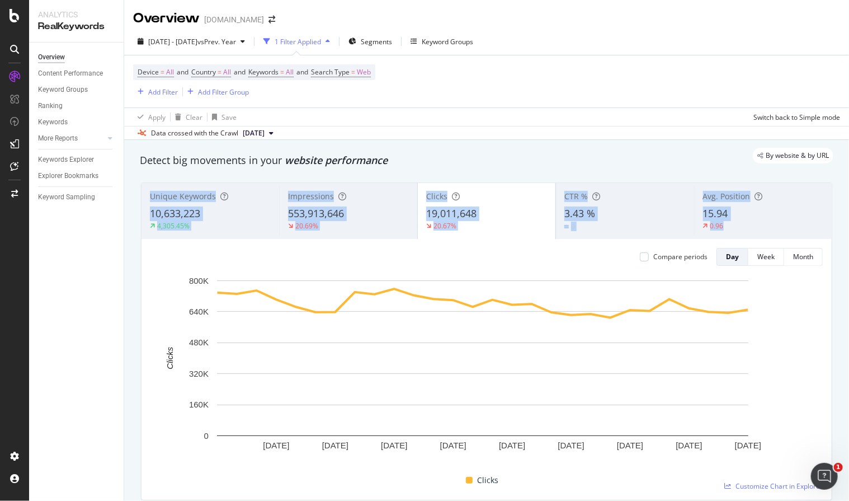
drag, startPoint x: 145, startPoint y: 190, endPoint x: 745, endPoint y: 224, distance: 600.1
click at [745, 224] on div "Unique Keywords 10,633,223 4,305.45% Impressions 553,913,646 20.69% Clicks 19,0…" at bounding box center [487, 211] width 690 height 56
copy div "Unique Keywords 10,633,223 4,305.45% Impressions 553,913,646 20.69% Clicks 19,0…"
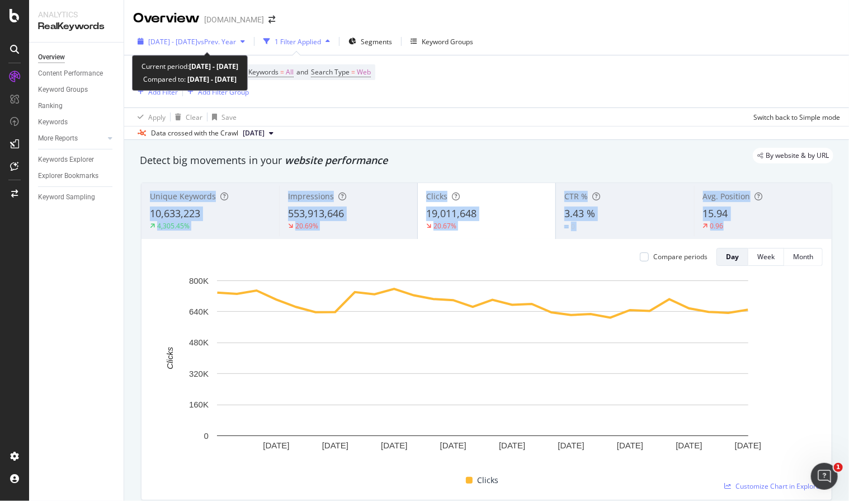
click at [197, 42] on span "[DATE] - [DATE]" at bounding box center [172, 42] width 49 height 10
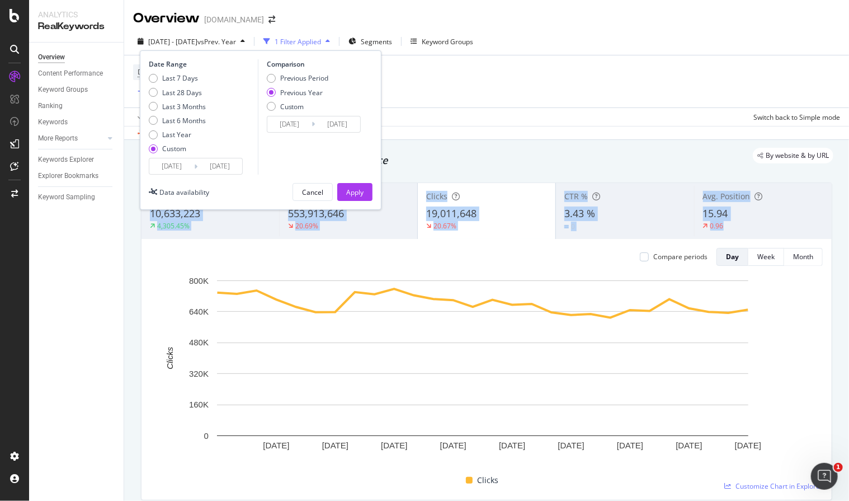
click at [178, 164] on input "2024/08/03" at bounding box center [171, 166] width 45 height 16
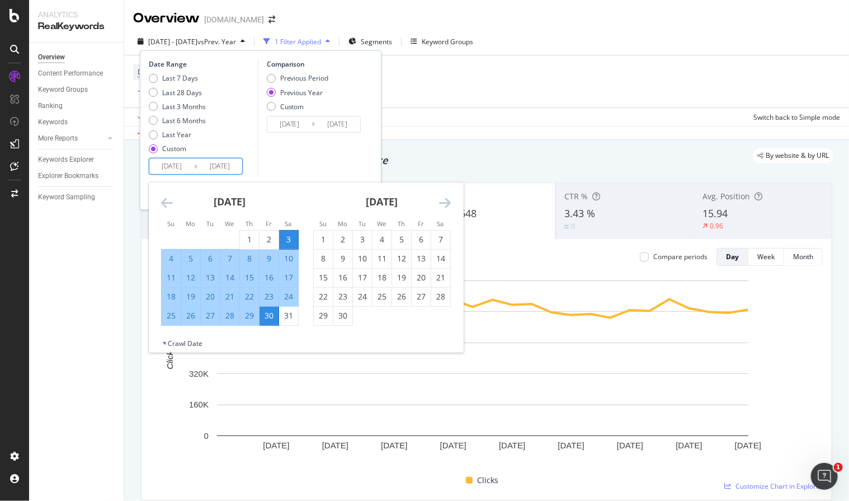
click at [441, 199] on icon "Move forward to switch to the next month." at bounding box center [445, 202] width 12 height 13
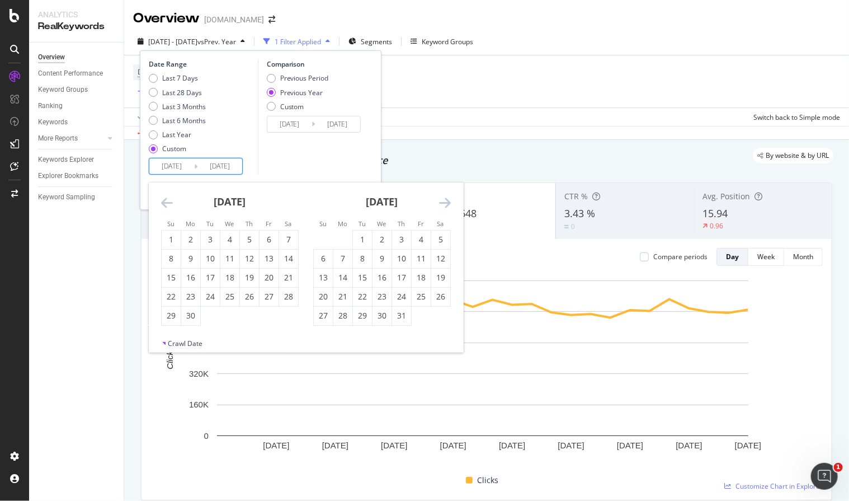
click at [441, 199] on icon "Move forward to switch to the next month." at bounding box center [445, 202] width 12 height 13
click at [442, 199] on icon "Move forward to switch to the next month." at bounding box center [445, 202] width 12 height 13
click at [443, 198] on icon "Move forward to switch to the next month." at bounding box center [445, 202] width 12 height 13
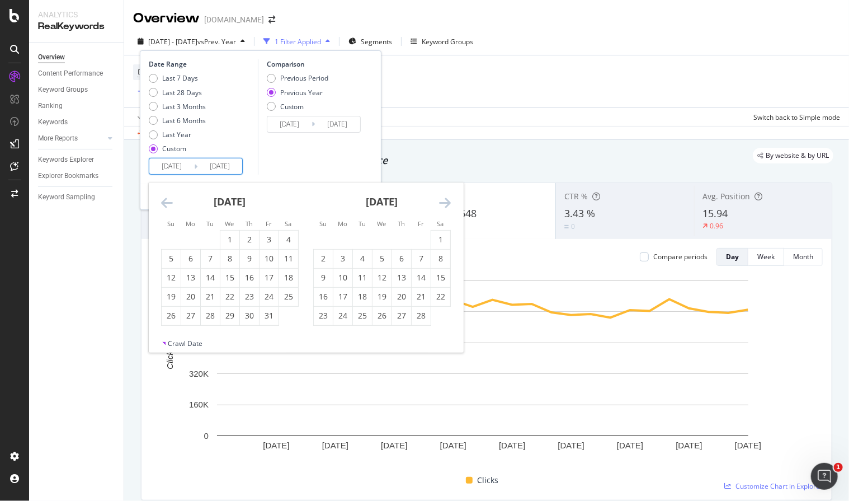
click at [443, 198] on icon "Move forward to switch to the next month." at bounding box center [445, 202] width 12 height 13
click at [444, 197] on icon "Move forward to switch to the next month." at bounding box center [445, 202] width 12 height 13
click at [444, 196] on icon "Move forward to switch to the next month." at bounding box center [445, 202] width 12 height 13
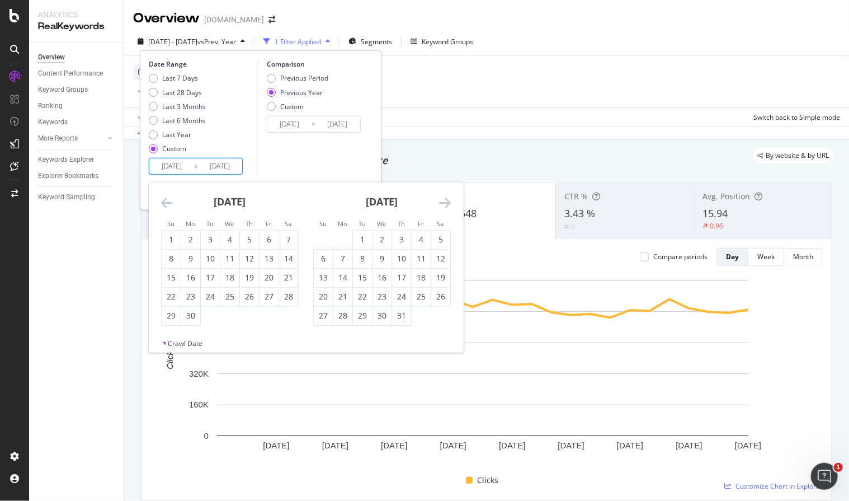
click at [444, 196] on icon "Move forward to switch to the next month." at bounding box center [445, 202] width 12 height 13
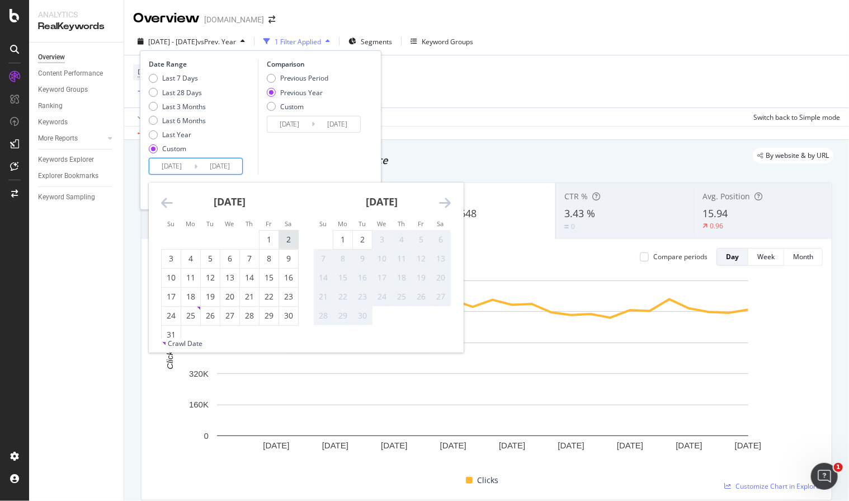
click at [287, 239] on div "2" at bounding box center [288, 239] width 19 height 11
type input "2025/08/02"
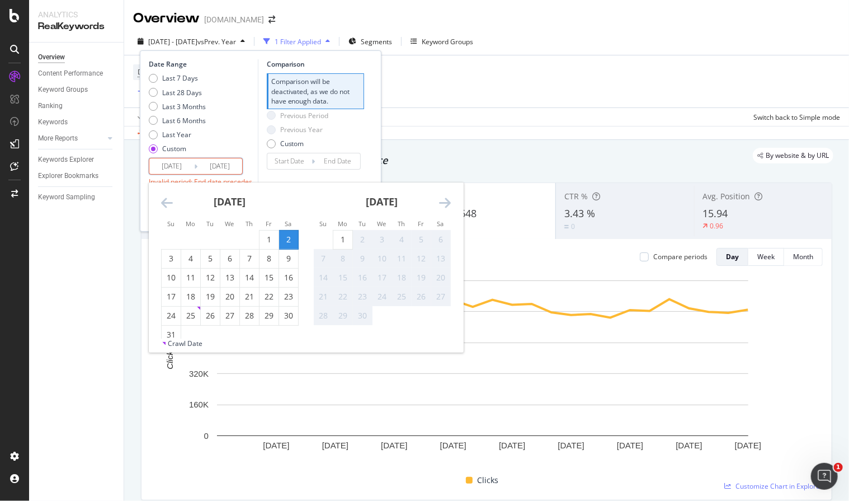
click at [268, 319] on div "29" at bounding box center [269, 315] width 19 height 11
type input "2025/08/29"
type input "2025/07/05"
type input "2025/08/01"
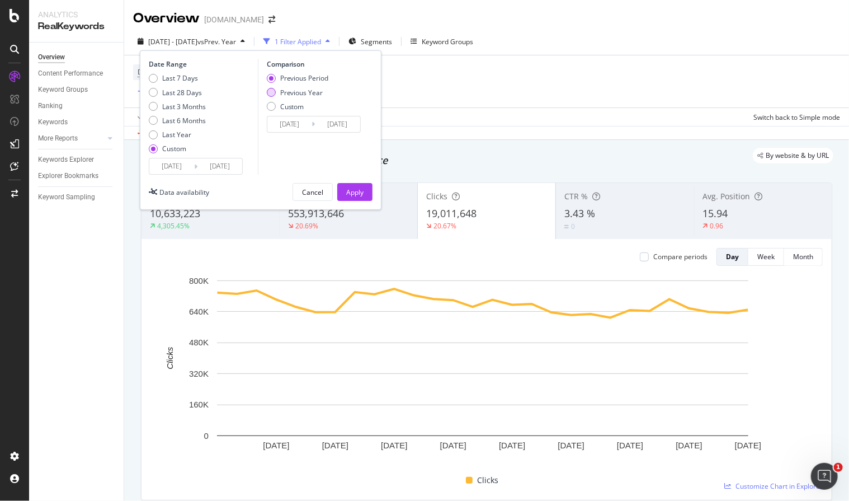
click at [293, 91] on div "Previous Year" at bounding box center [301, 93] width 43 height 10
type input "2024/08/03"
type input "2024/08/30"
click at [290, 126] on input "2024/08/03" at bounding box center [289, 124] width 45 height 16
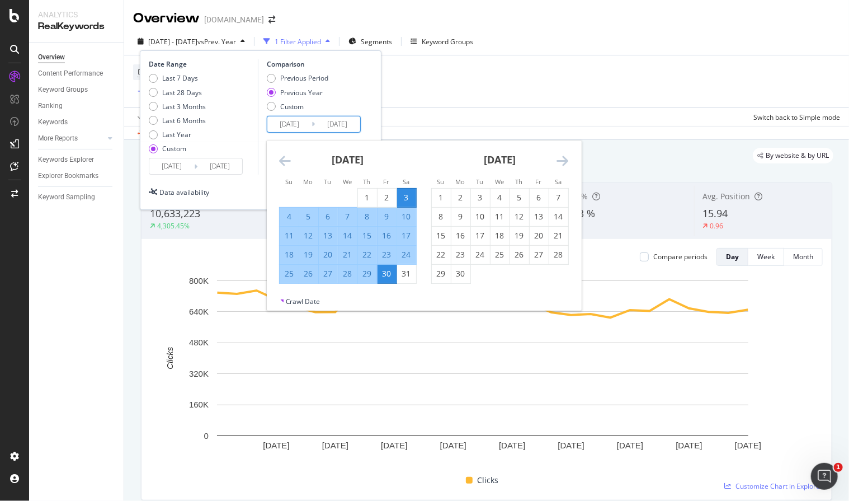
click at [243, 184] on div "Data availability Cancel Apply" at bounding box center [261, 192] width 224 height 18
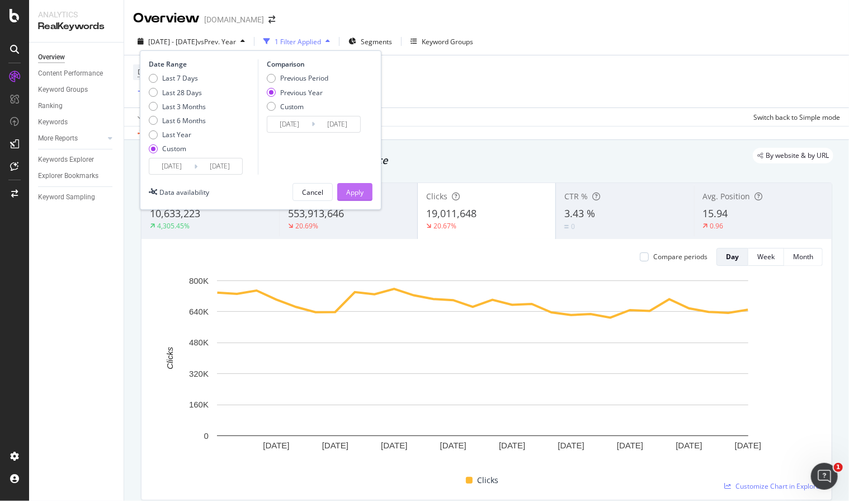
click at [357, 192] on div "Apply" at bounding box center [354, 192] width 17 height 10
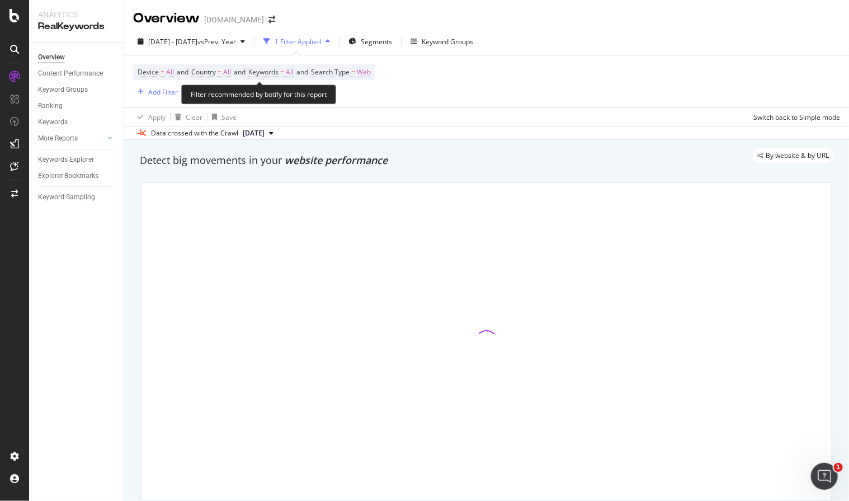
click at [346, 70] on span "Search Type" at bounding box center [330, 72] width 39 height 10
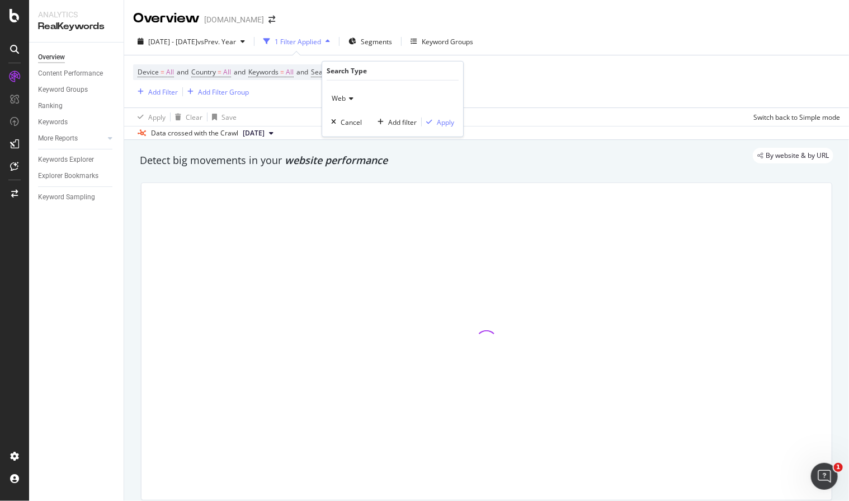
click at [352, 96] on icon at bounding box center [350, 98] width 8 height 7
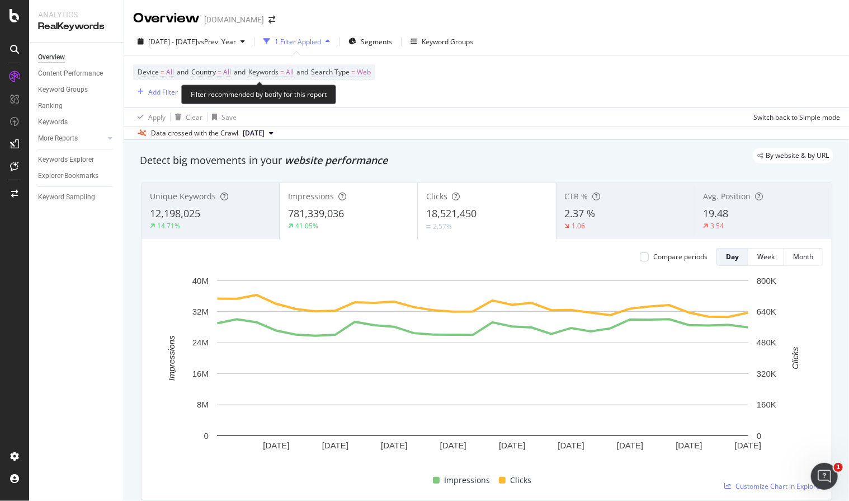
click at [345, 72] on span "Search Type" at bounding box center [330, 72] width 39 height 10
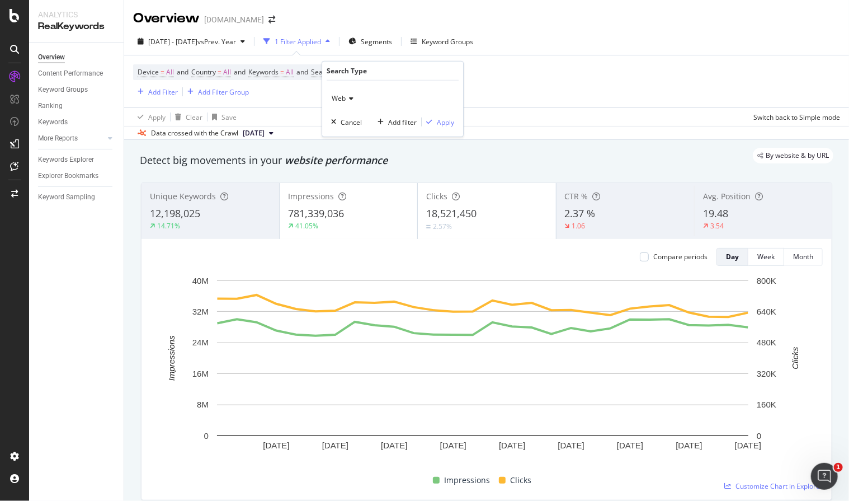
click at [558, 90] on div "Device = All and Country = All and Keywords = All and Search Type = Web Add Fil…" at bounding box center [486, 81] width 707 height 52
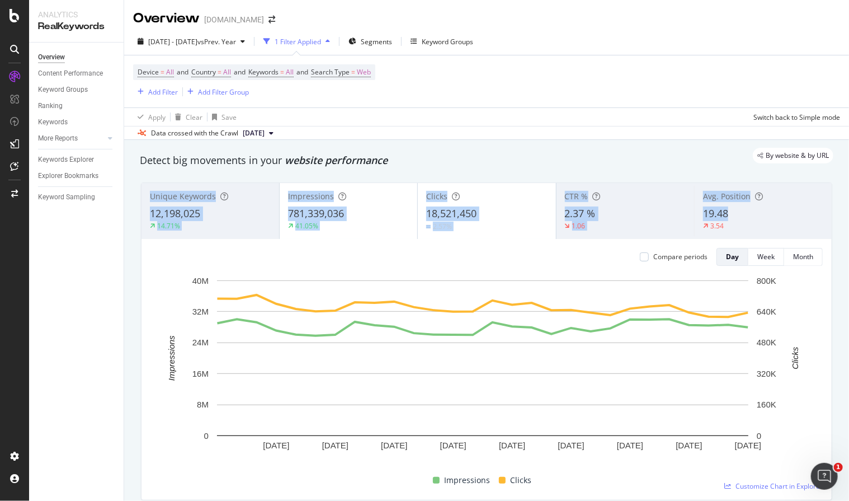
drag, startPoint x: 137, startPoint y: 194, endPoint x: 733, endPoint y: 220, distance: 596.9
click at [733, 229] on div "3.54" at bounding box center [763, 226] width 120 height 10
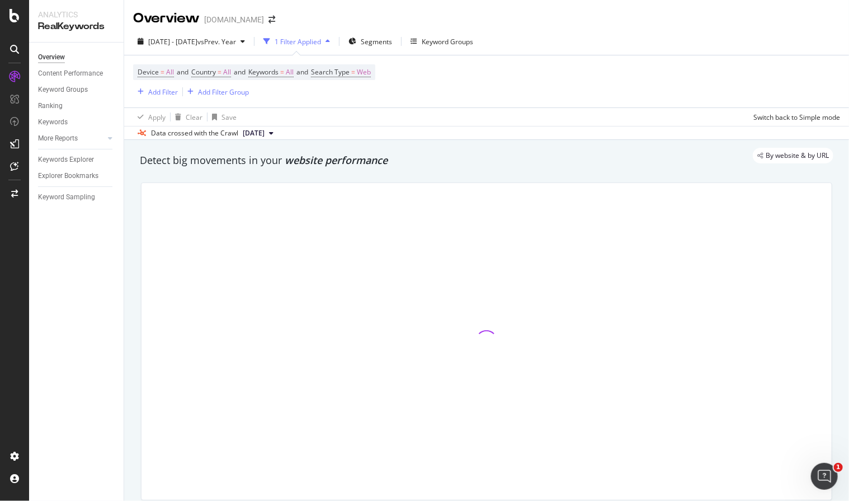
copy div "Unique Keywords 12,198,025 14.71% Impressions 781,339,036 41.05% Clicks 18,521,…"
click at [434, 108] on div "Apply Clear Save Switch back to Simple mode" at bounding box center [486, 116] width 725 height 18
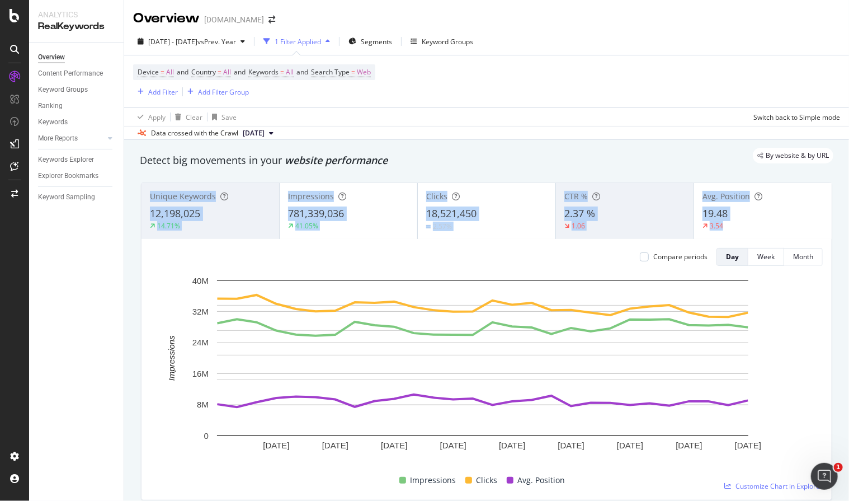
drag, startPoint x: 148, startPoint y: 191, endPoint x: 758, endPoint y: 226, distance: 611.3
click at [758, 226] on div "Unique Keywords 12,198,025 14.71% Impressions 781,339,036 41.05% Clicks 18,521,…" at bounding box center [487, 211] width 690 height 56
copy div "Unique Keywords 12,198,025 14.71% Impressions 781,339,036 41.05% Clicks 18,521,…"
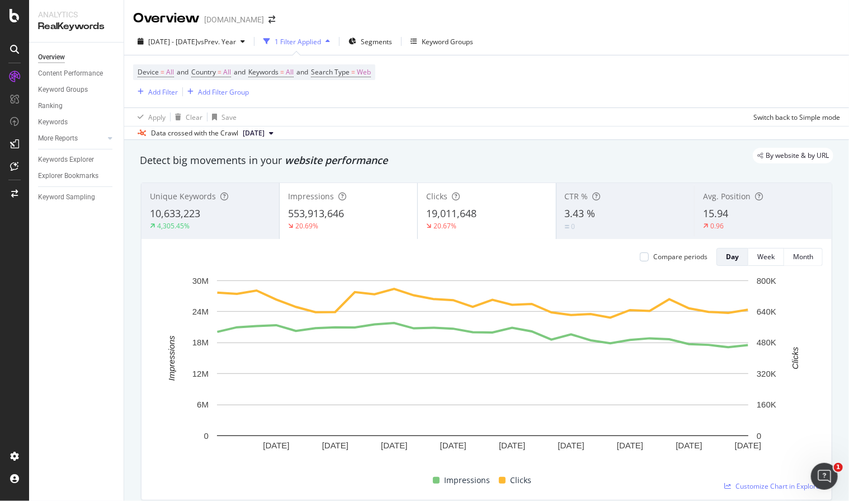
click at [479, 93] on div "Device = All and Country = All and Keywords = All and Search Type = Web Add Fil…" at bounding box center [486, 81] width 707 height 52
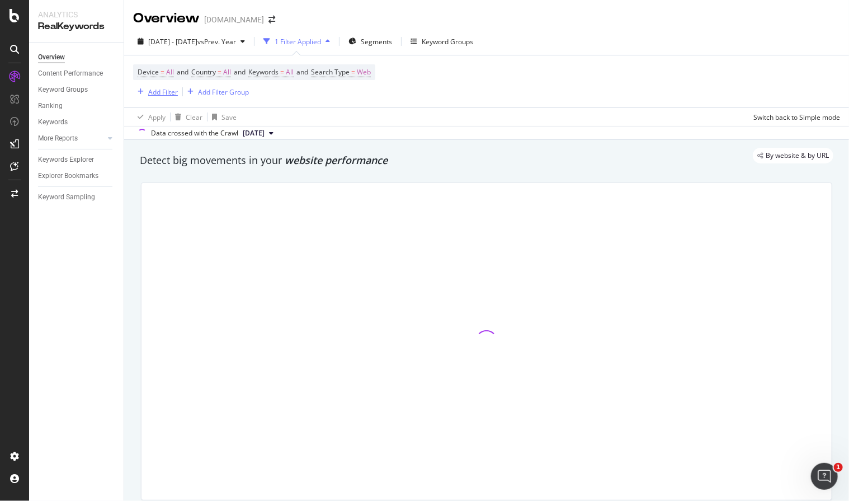
click at [164, 89] on div "Add Filter" at bounding box center [163, 92] width 30 height 10
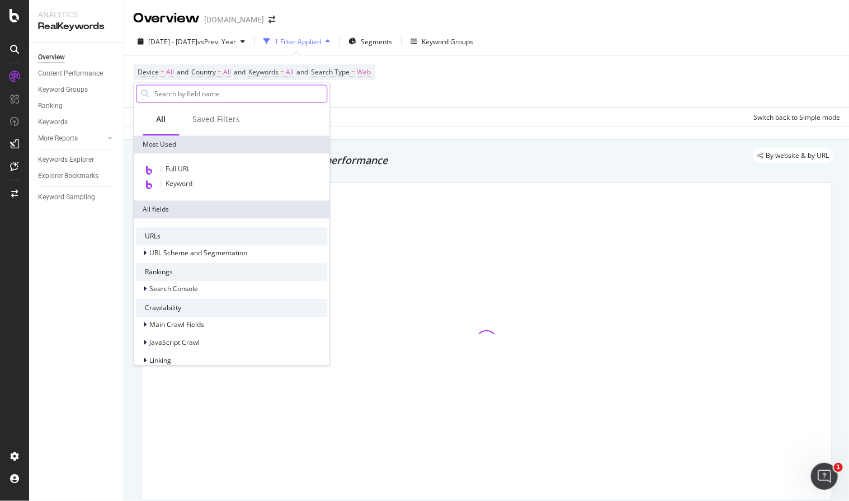
click at [215, 118] on div "Saved Filters" at bounding box center [216, 119] width 48 height 11
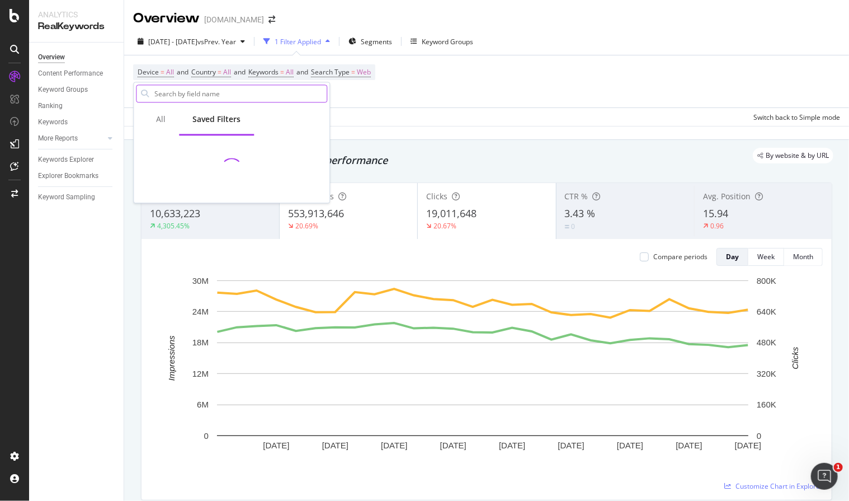
click at [225, 91] on input "text" at bounding box center [239, 93] width 173 height 17
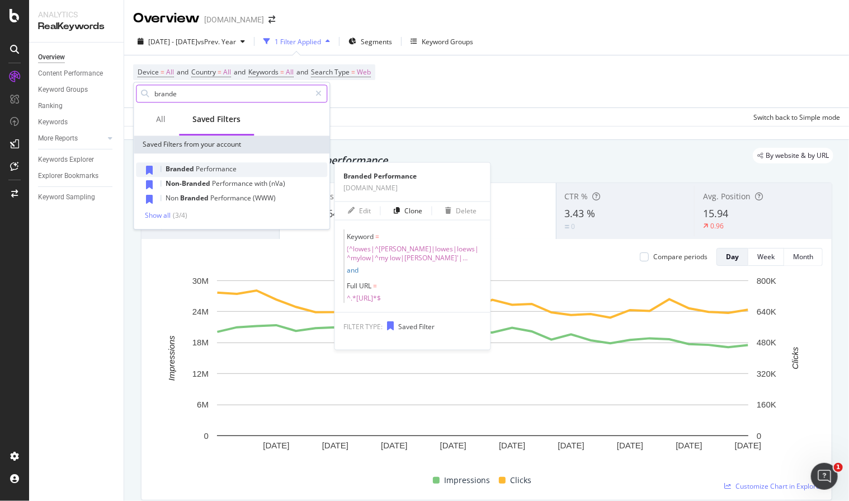
type input "brande"
click at [204, 167] on span "Performance" at bounding box center [216, 169] width 41 height 10
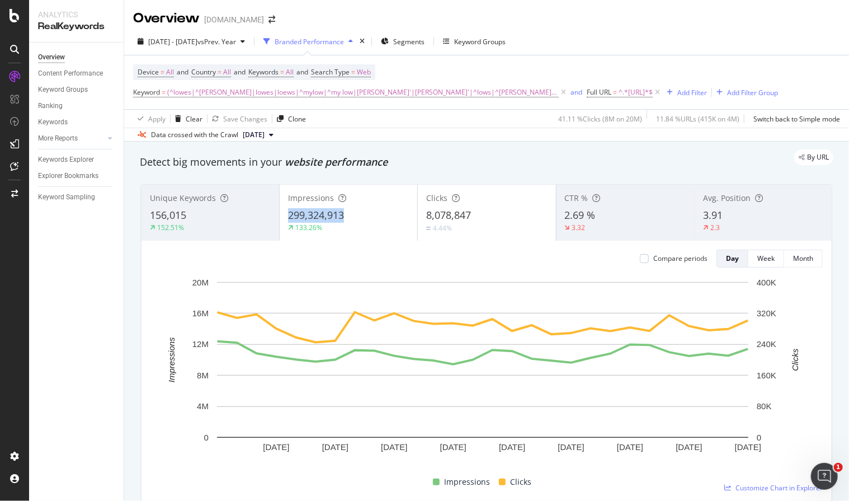
drag, startPoint x: 283, startPoint y: 214, endPoint x: 342, endPoint y: 216, distance: 59.9
click at [342, 216] on div "Impressions 299,324,913 133.26%" at bounding box center [349, 212] width 138 height 50
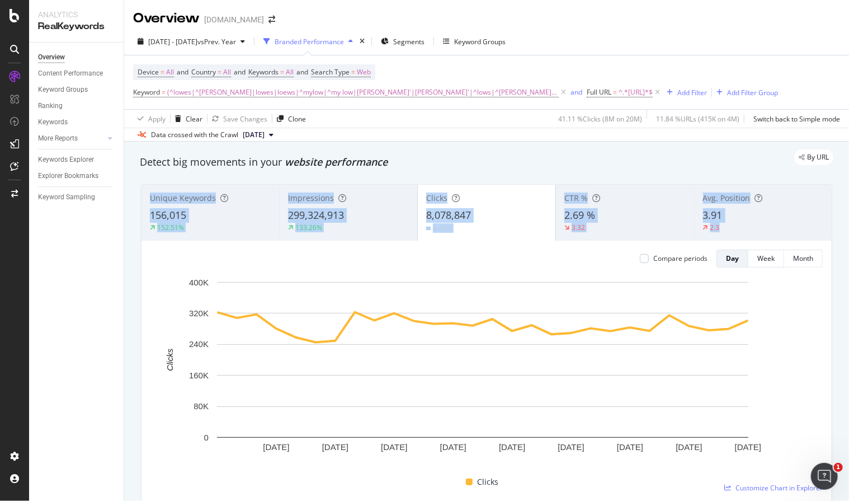
drag, startPoint x: 145, startPoint y: 194, endPoint x: 728, endPoint y: 225, distance: 583.7
click at [728, 225] on div "Unique Keywords 156,015 152.51% Impressions 299,324,913 133.26% Clicks 8,078,84…" at bounding box center [487, 213] width 690 height 56
copy div "Unique Keywords 156,015 152.51% Impressions 299,324,913 133.26% Clicks 8,078,84…"
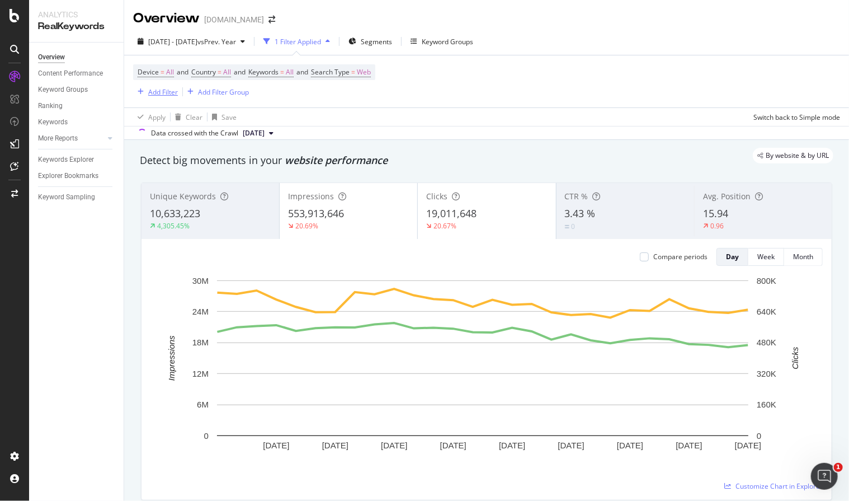
click at [159, 93] on div "Add Filter" at bounding box center [163, 92] width 30 height 10
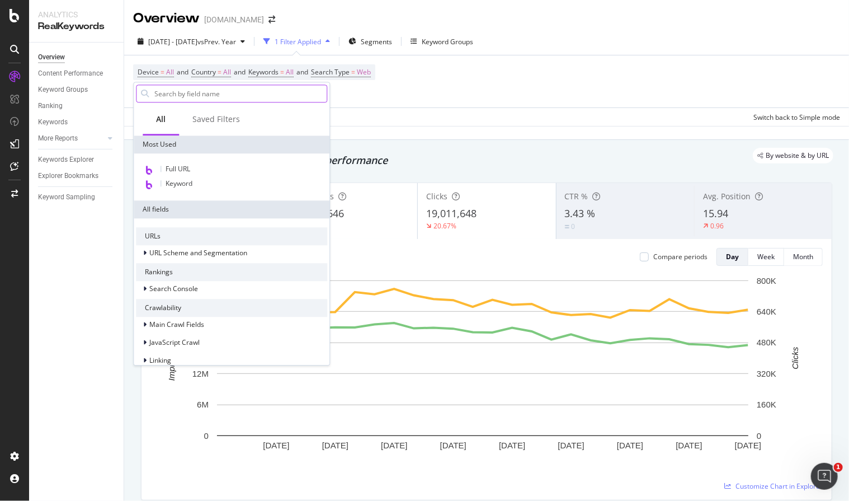
click at [226, 120] on div "Saved Filters" at bounding box center [216, 119] width 48 height 11
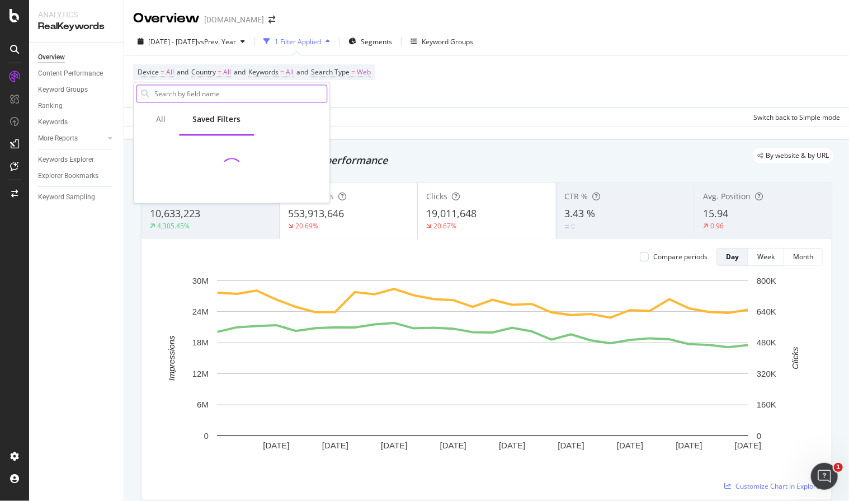
click at [219, 95] on input "text" at bounding box center [239, 93] width 173 height 17
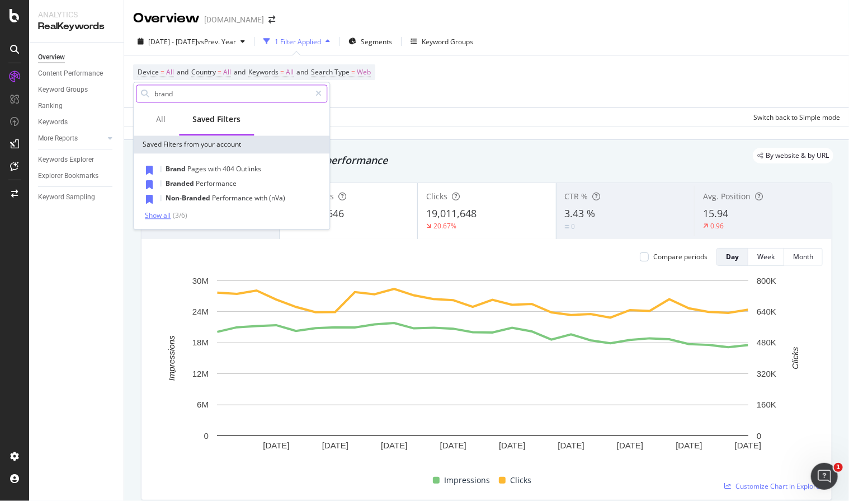
type input "brand"
click at [152, 214] on div "Show all" at bounding box center [158, 215] width 26 height 8
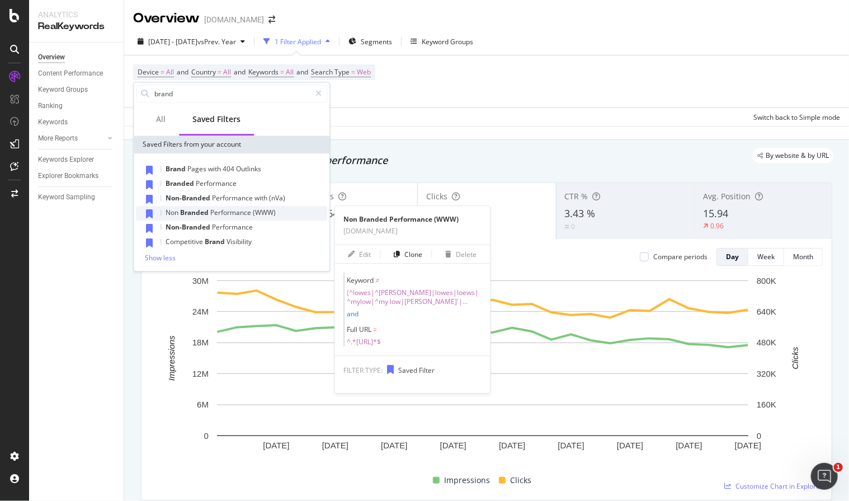
click at [251, 214] on span "Performance" at bounding box center [231, 213] width 43 height 10
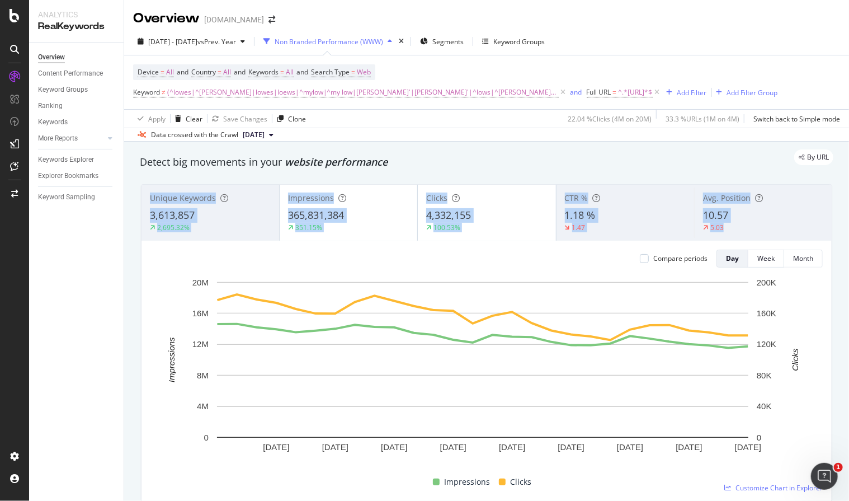
drag, startPoint x: 149, startPoint y: 195, endPoint x: 823, endPoint y: 242, distance: 675.7
click at [771, 232] on div "Unique Keywords 3,613,857 2,695.32% Impressions 365,831,384 351.15% Clicks 4,33…" at bounding box center [487, 213] width 690 height 56
copy div "Unique Keywords 3,613,857 2,695.32% Impressions 365,831,384 351.15% Clicks 4,33…"
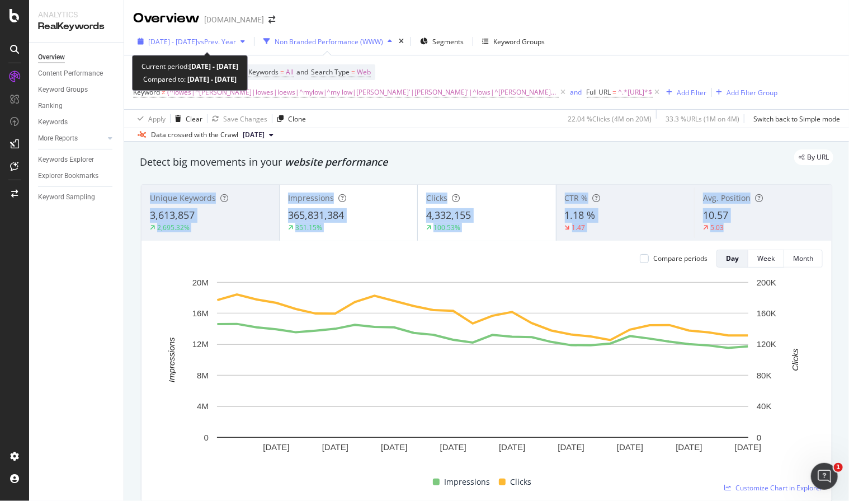
click at [168, 40] on span "2024 Aug. 3rd - Aug. 30th" at bounding box center [172, 42] width 49 height 10
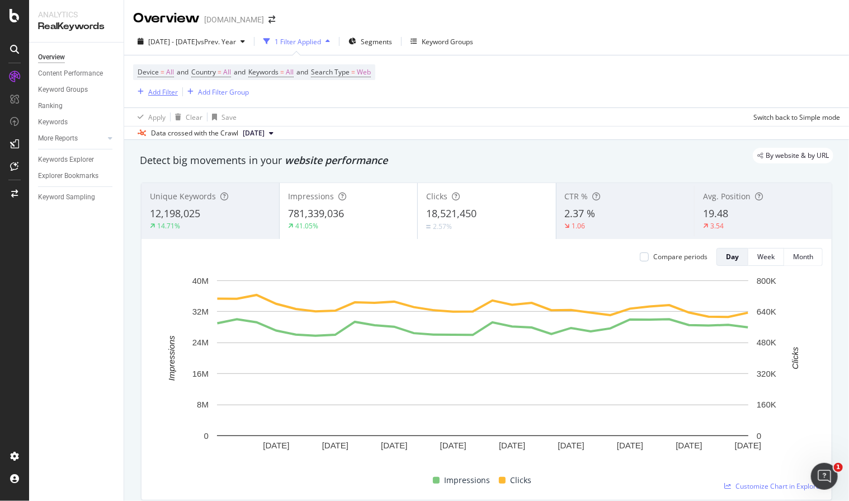
click at [159, 87] on div "Add Filter" at bounding box center [163, 92] width 30 height 10
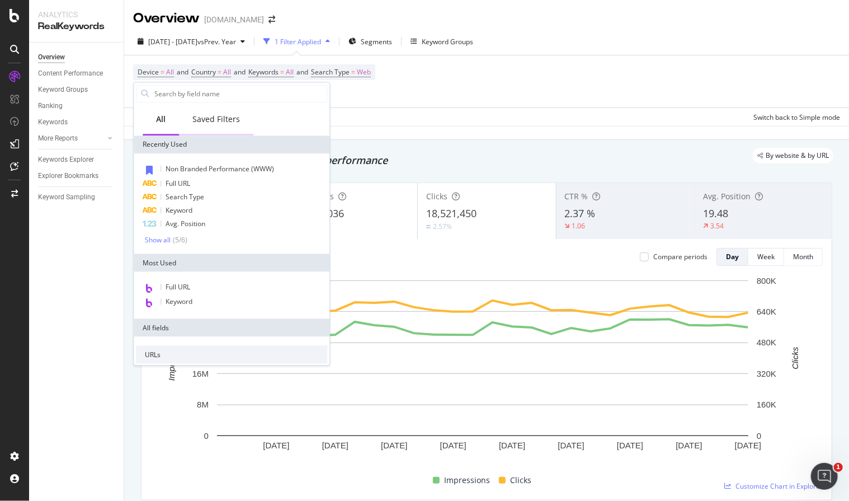
click at [225, 115] on div "Saved Filters" at bounding box center [216, 119] width 48 height 11
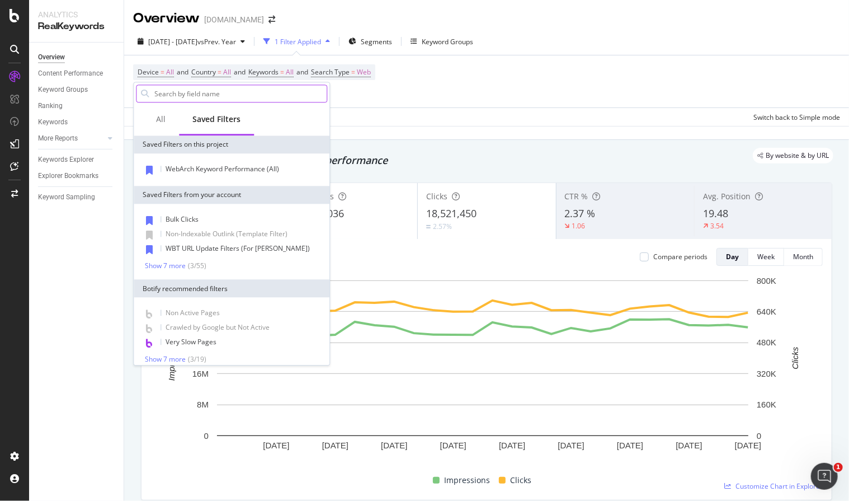
click at [192, 91] on input "text" at bounding box center [239, 93] width 173 height 17
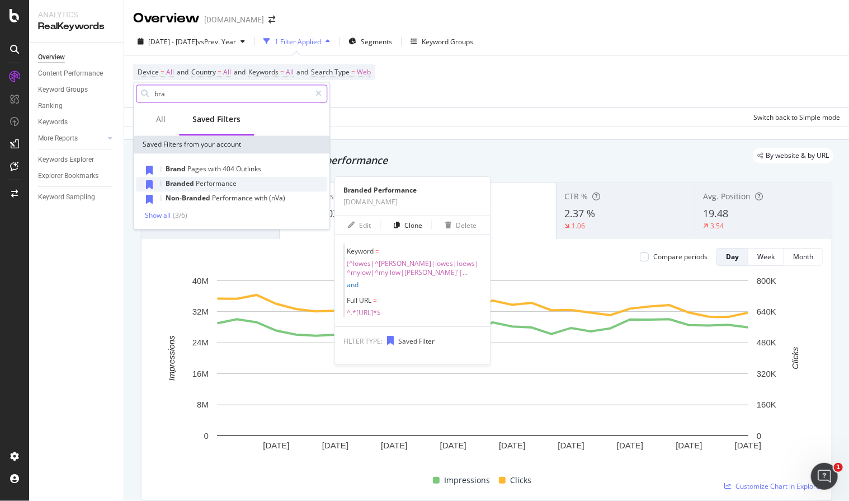
type input "bra"
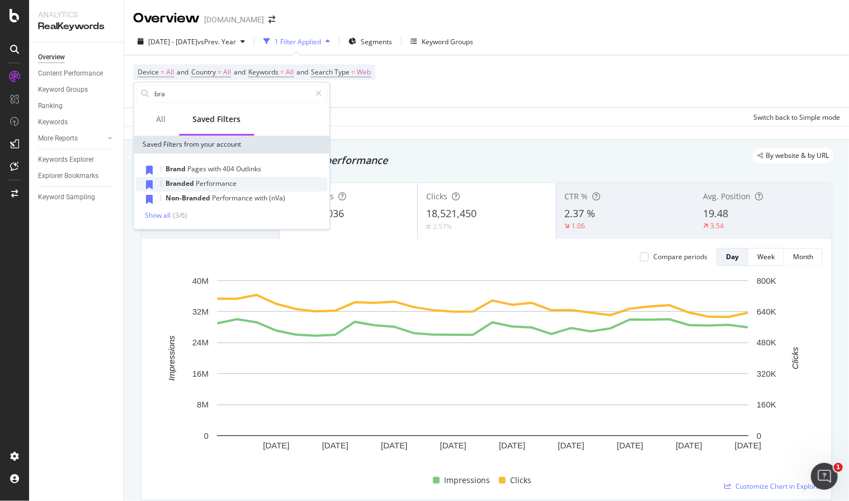
click at [208, 178] on span "Performance" at bounding box center [216, 183] width 41 height 10
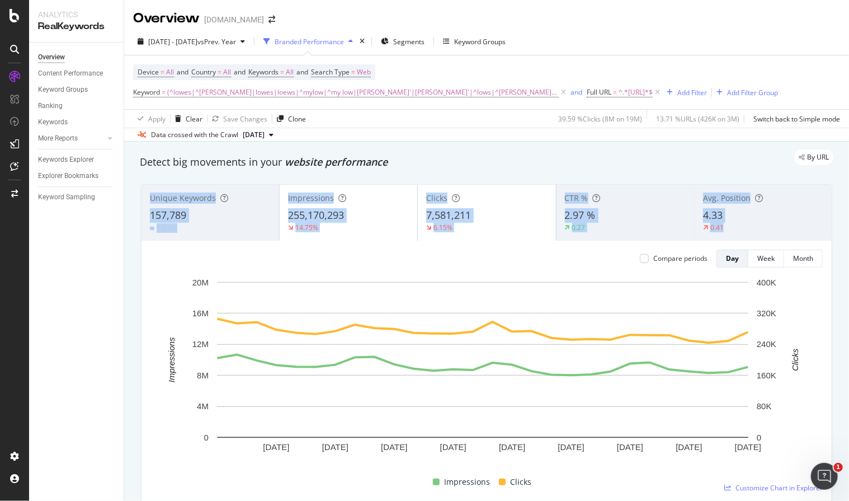
drag, startPoint x: 153, startPoint y: 197, endPoint x: 747, endPoint y: 222, distance: 594.1
click at [747, 222] on div "Unique Keywords 157,789 1.13% Impressions 255,170,293 14.75% Clicks 7,581,211 6…" at bounding box center [487, 213] width 690 height 56
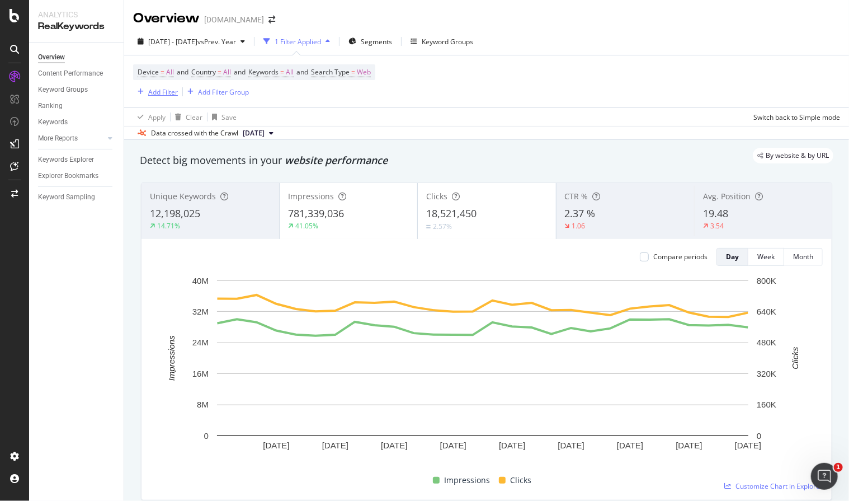
click at [160, 97] on div "Add Filter" at bounding box center [155, 92] width 45 height 12
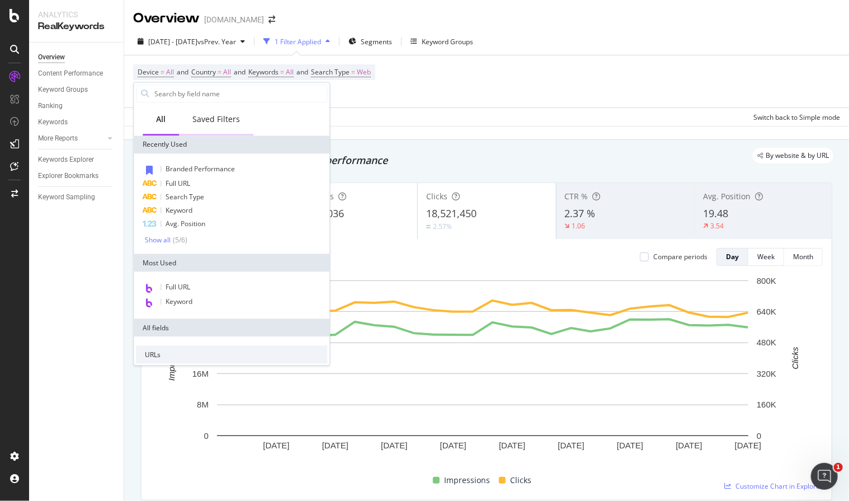
click at [226, 117] on div "Saved Filters" at bounding box center [216, 119] width 48 height 11
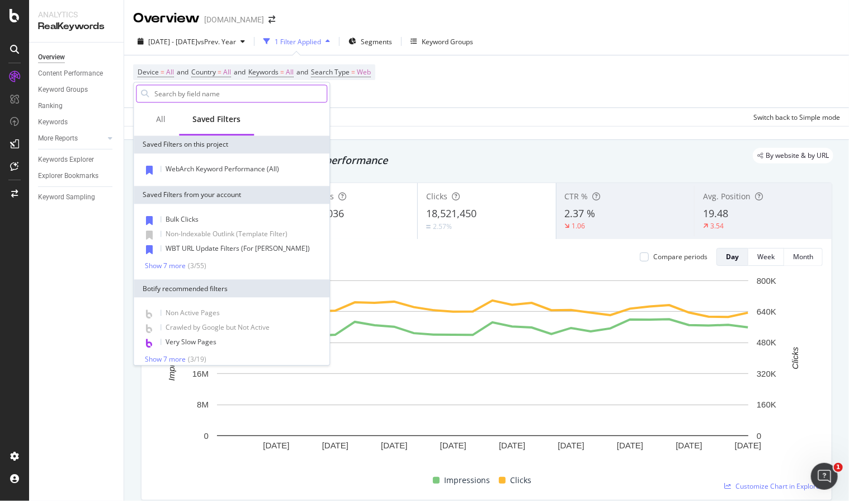
click at [215, 96] on input "text" at bounding box center [239, 93] width 173 height 17
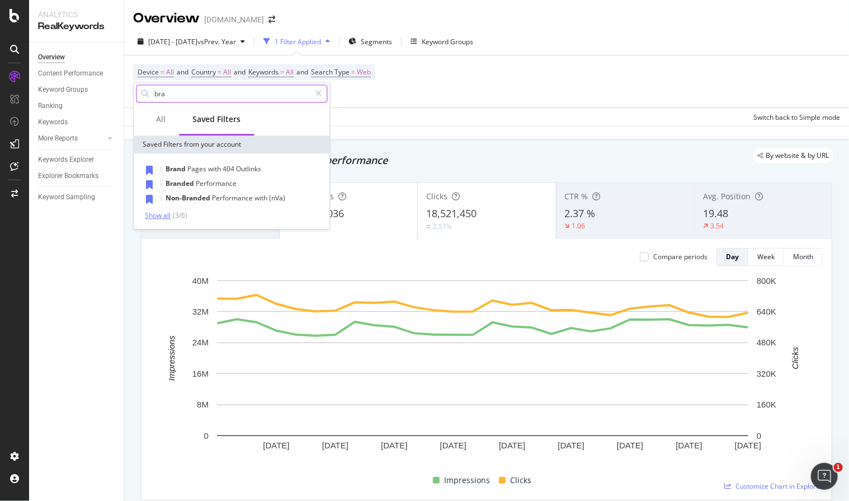
type input "bra"
click at [186, 212] on div "( 3 / 6 )" at bounding box center [179, 215] width 17 height 10
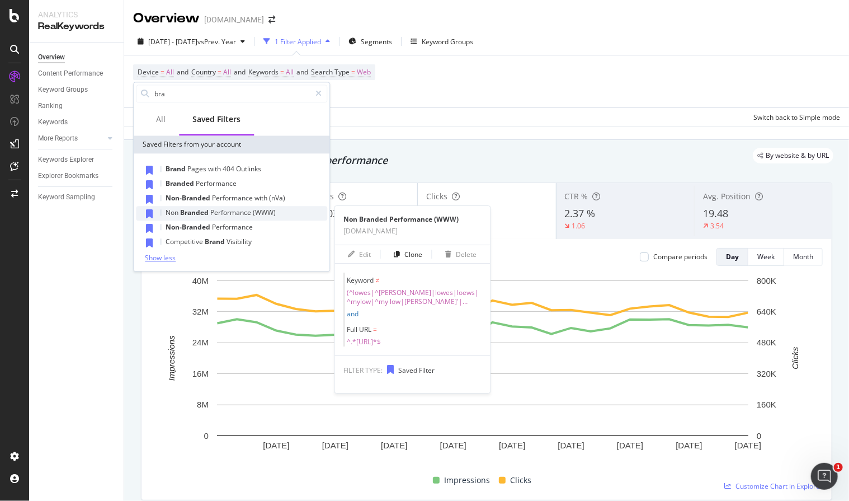
click at [237, 218] on div "Non Branded Performance (WWW)" at bounding box center [231, 213] width 191 height 15
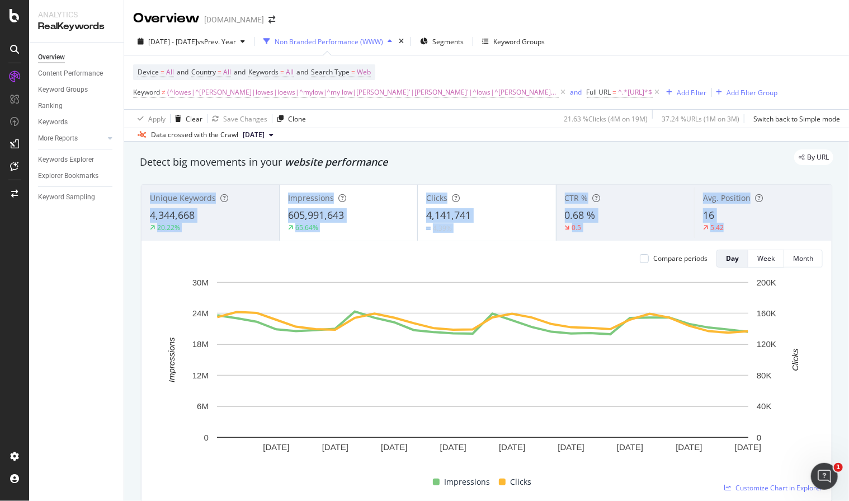
drag, startPoint x: 141, startPoint y: 189, endPoint x: 745, endPoint y: 223, distance: 605.1
click at [745, 223] on div "Unique Keywords 4,344,668 20.22% Impressions 605,991,643 65.64% Clicks 4,141,74…" at bounding box center [487, 213] width 690 height 56
copy div "Unique Keywords 4,344,668 20.22% Impressions 605,991,643 65.64% Clicks 4,141,74…"
